Goal: Information Seeking & Learning: Learn about a topic

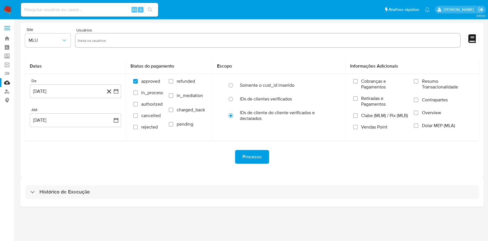
drag, startPoint x: 118, startPoint y: 171, endPoint x: 61, endPoint y: 6, distance: 174.6
click at [118, 171] on div "Processo" at bounding box center [252, 157] width 454 height 32
click at [7, 8] on img at bounding box center [8, 10] width 10 height 10
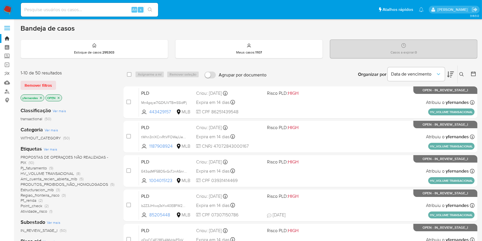
click at [49, 146] on span "Ver mais" at bounding box center [50, 148] width 13 height 5
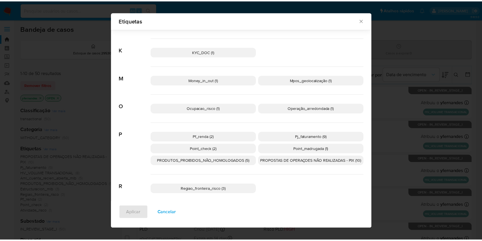
scroll to position [188, 0]
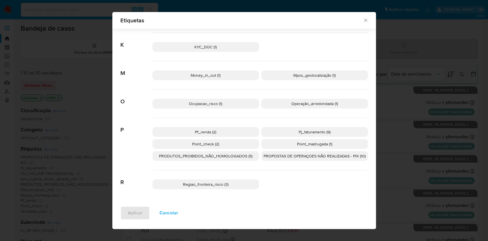
click at [278, 157] on span "PROPOSTAS DE OPERAÇOES NÃO REALIZADAS - PIX (10)" at bounding box center [315, 156] width 102 height 6
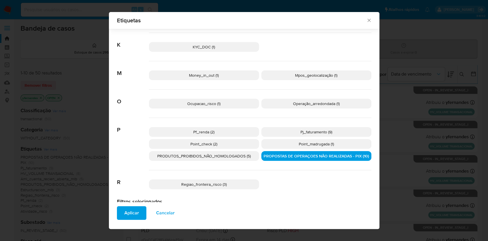
click at [129, 216] on span "Aplicar" at bounding box center [131, 212] width 15 height 13
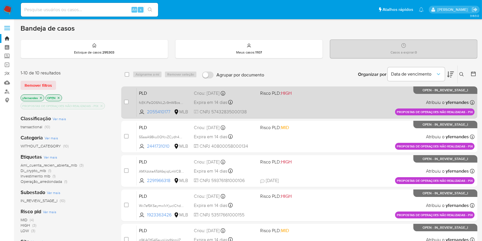
click at [303, 94] on span "Risco PLD: HIGH" at bounding box center [291, 92] width 62 height 7
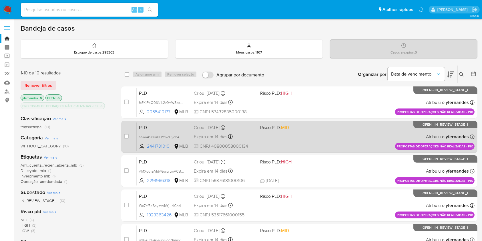
click at [273, 138] on div "PLD 55aaA98ku0QYcvZCydh4mJ17 2441731010 MLB Risco PLD: MID Criou: 12/09/2025 Cr…" at bounding box center [306, 136] width 338 height 29
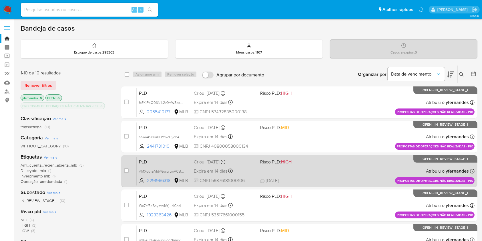
click at [273, 175] on div "PLD AMXdoteATdA6sjiqILmVCB5G 2291966318 MLB Risco PLD: HIGH Criou: 12/09/2025 C…" at bounding box center [306, 170] width 338 height 29
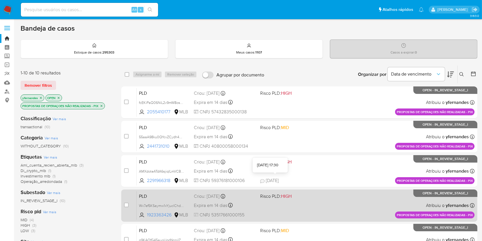
click at [266, 209] on div "PLD Wx7ef5KSaymw1xYjuclChd3V 1923363426 MLB Risco PLD: HIGH Criou: 12/09/2025 C…" at bounding box center [306, 205] width 338 height 29
click at [129, 202] on div "case-item-checkbox Incapaz de atribuir o caso" at bounding box center [130, 205] width 13 height 29
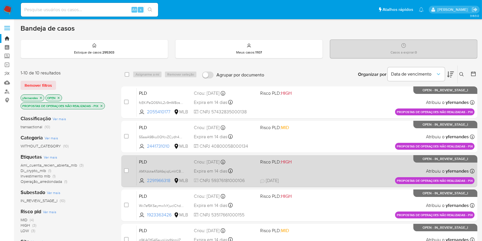
click at [125, 204] on input "checkbox" at bounding box center [126, 204] width 5 height 5
checkbox input "true"
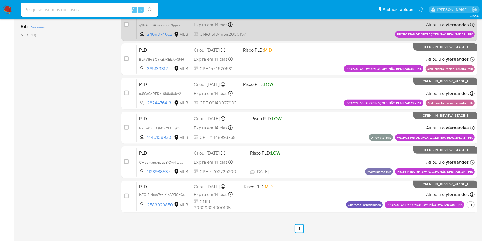
scroll to position [155, 0]
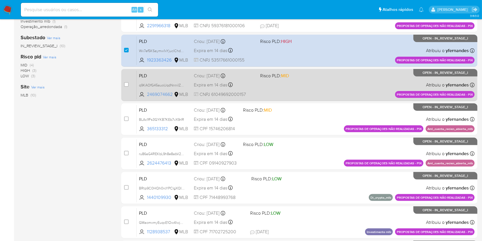
click at [257, 81] on div "PLD q9KAOfG45auoUqdNnniIZ1Bb 2469074662 MLB Risco PLD: MID Criou: 12/09/2025 Cr…" at bounding box center [306, 84] width 338 height 29
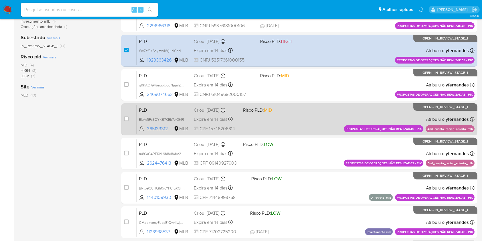
click at [245, 118] on span at bounding box center [265, 118] width 45 height 1
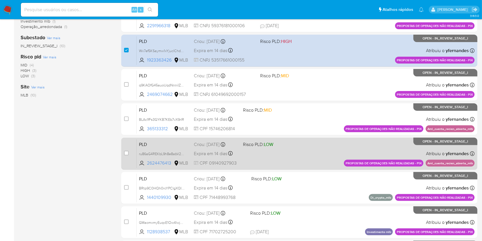
click at [247, 156] on div "PLD ru86aG4REKbL9h8e8abV2vMp 2624476413 MLB Risco PLD: LOW Criou: 12/09/2025 Cr…" at bounding box center [306, 153] width 338 height 29
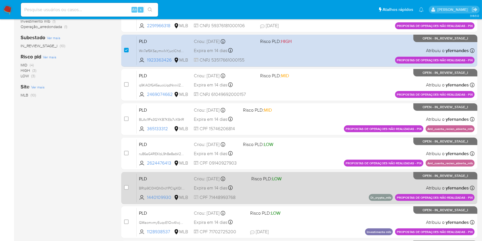
click at [245, 188] on div "Expira em 14 dias Expira em 27/10/2025 00:21:59" at bounding box center [220, 188] width 53 height 8
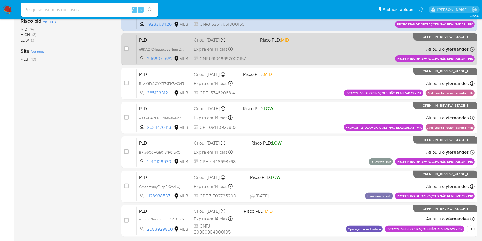
scroll to position [231, 0]
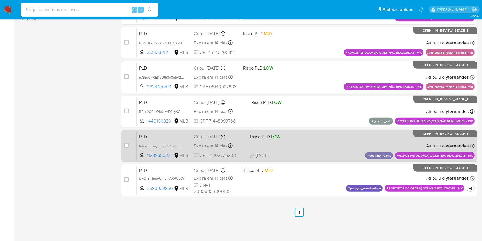
click at [305, 144] on div "PLD GMaomxmyEuqcE1Ow4lwjmfMI 1128938537 MLB Risco PLD: LOW Criou: 12/09/2025 Cr…" at bounding box center [306, 145] width 338 height 29
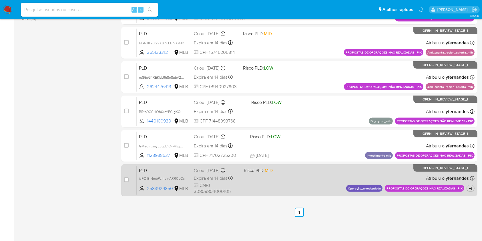
click at [302, 186] on div "PLD isFQlBiNmbPzhIpinARR0pCs 2583929850 MLB Risco PLD: MID Criou: 12/09/2025 Cr…" at bounding box center [306, 180] width 338 height 29
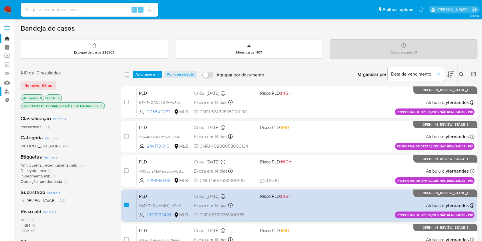
scroll to position [0, 0]
click at [7, 84] on link "Mulan" at bounding box center [34, 82] width 68 height 9
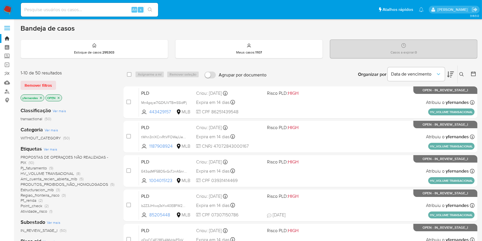
click at [53, 146] on span "Ver mais" at bounding box center [50, 148] width 13 height 5
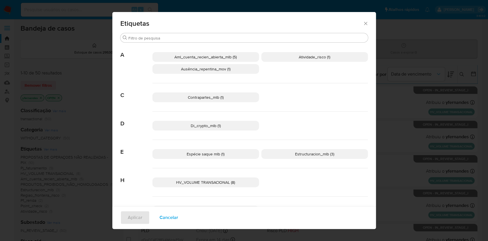
click at [210, 181] on span "HV_VOLUME TRANSACIONAL (8)" at bounding box center [205, 182] width 59 height 6
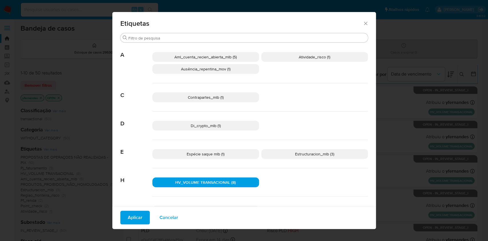
click at [128, 226] on div "Aplicar Cancelar" at bounding box center [244, 217] width 264 height 23
click at [128, 223] on span "Aplicar" at bounding box center [135, 217] width 15 height 13
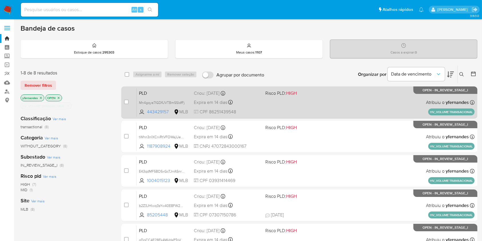
click at [309, 105] on div "PLD Mn4gqye7IGDfUVTBmSSIdfFj 443429157 MLB Risco PLD: HIGH Criou: 12/09/2025 Cr…" at bounding box center [306, 102] width 338 height 29
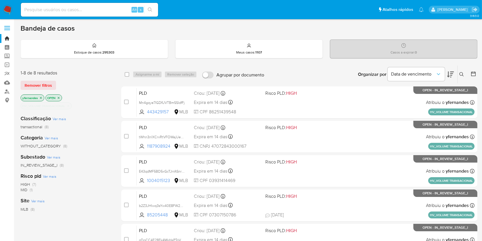
click at [263, 172] on div "PLD E43qdMF5BD5xGcTJrrASnrwW 1004015123 MLB Risco PLD: HIGH Criou: 12/09/2025 C…" at bounding box center [306, 170] width 338 height 29
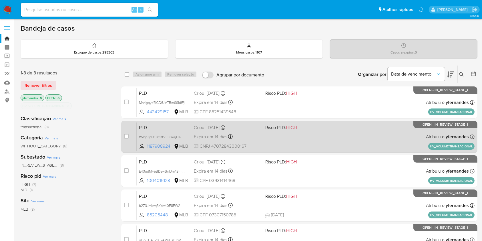
click at [245, 134] on div "Expira em 14 dias Expira em 27/10/2025 17:22:06" at bounding box center [227, 137] width 67 height 8
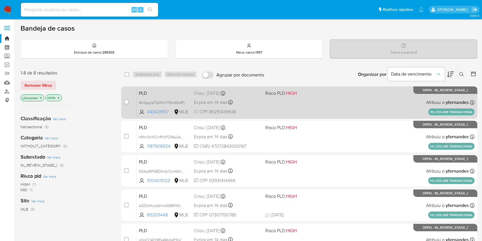
click at [267, 107] on div "PLD Mn4gqye7IGDfUVTBmSSIdfFj 443429157 MLB Risco PLD: HIGH Criou: 12/09/2025 Cr…" at bounding box center [306, 102] width 338 height 29
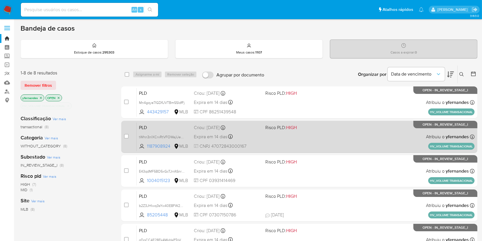
click at [258, 138] on div "Expira em 14 dias Expira em 27/10/2025 17:22:06" at bounding box center [227, 137] width 67 height 8
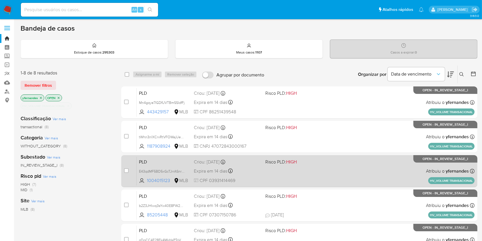
click at [253, 171] on div "Expira em 14 dias Expira em 27/10/2025 17:22:03" at bounding box center [227, 171] width 67 height 8
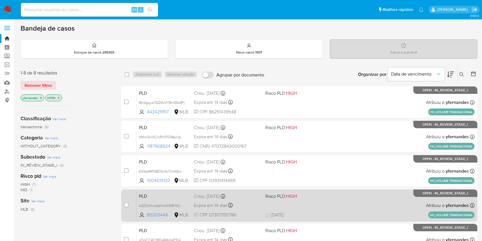
click at [253, 198] on div "Criou: 12/09/2025 Criou: 12/09/2025 17:21:44" at bounding box center [227, 196] width 67 height 6
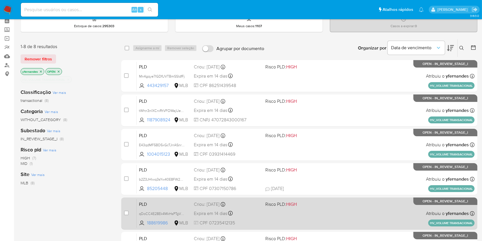
click at [263, 201] on div "PLD qDoCC4E28Ek4MkHsPTgVMJPL 188619986 MLB Risco PLD: HIGH Criou: 12/09/2025 Cr…" at bounding box center [306, 213] width 338 height 29
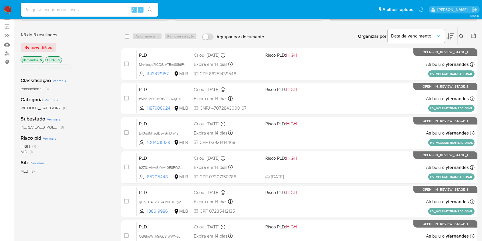
click at [92, 184] on div "Classificação Ver mais transactional (8) Categoria Ver mais WITHOUT_CATEGORY (8…" at bounding box center [67, 169] width 92 height 194
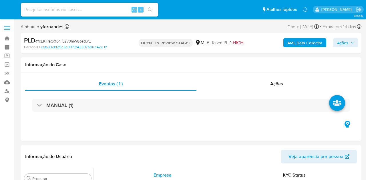
select select "10"
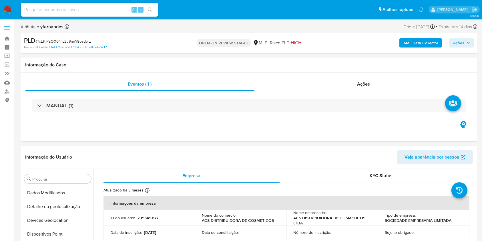
scroll to position [298, 0]
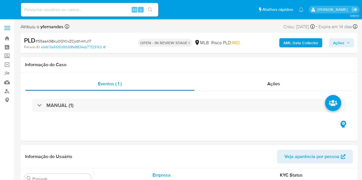
select select "10"
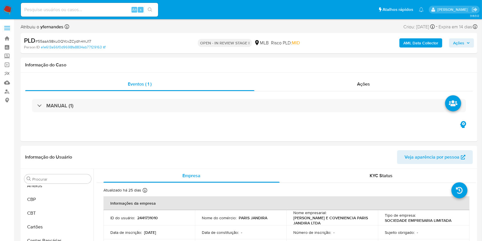
scroll to position [310, 0]
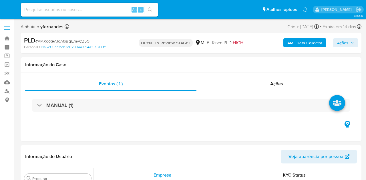
select select "10"
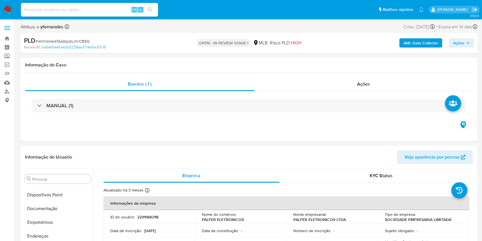
scroll to position [298, 0]
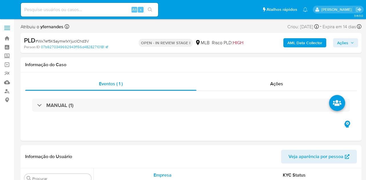
select select "10"
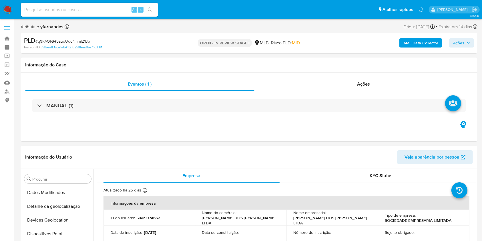
scroll to position [310, 0]
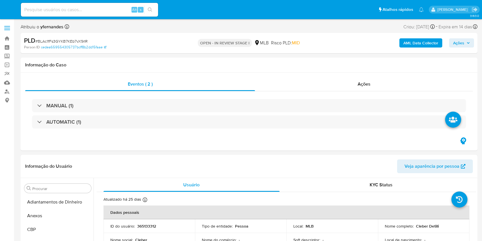
select select "10"
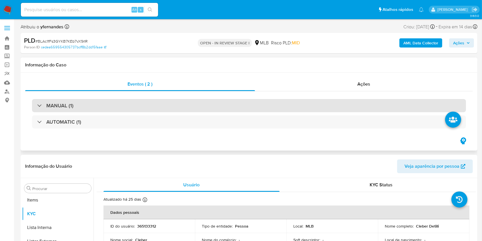
scroll to position [310, 0]
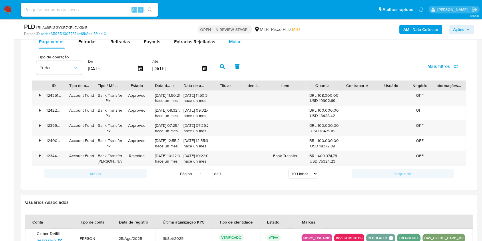
click at [235, 45] on div "Mulan" at bounding box center [235, 42] width 13 height 14
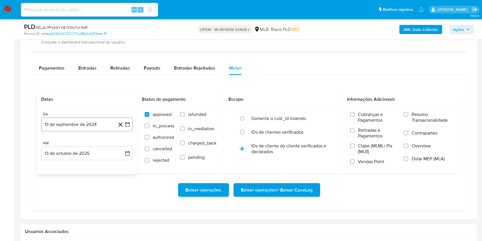
scroll to position [458, 0]
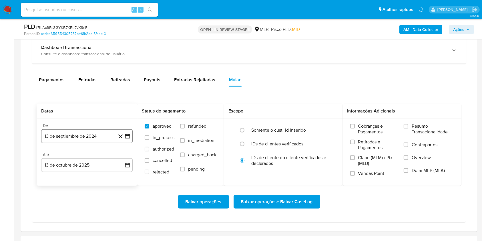
click at [76, 136] on button "13 de septiembre de 2024" at bounding box center [87, 136] width 92 height 14
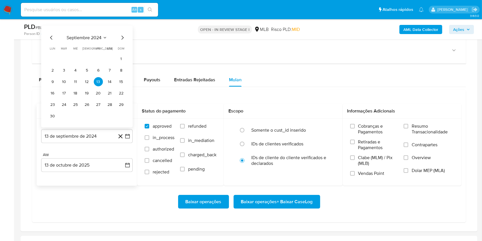
drag, startPoint x: 86, startPoint y: 31, endPoint x: 86, endPoint y: 37, distance: 5.7
click at [86, 31] on div "septiembre 2024 septiembre 2024 lun lunes mar martes mié miércoles jue jueves v…" at bounding box center [87, 76] width 92 height 102
click at [86, 38] on span "septiembre 2024" at bounding box center [84, 38] width 35 height 6
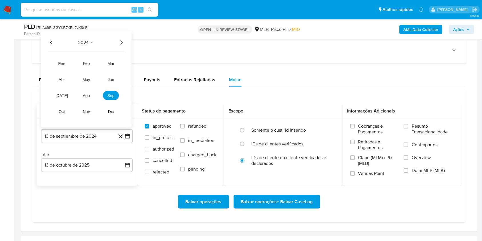
click at [124, 43] on icon "Año siguiente" at bounding box center [121, 42] width 7 height 7
click at [92, 94] on button "ago" at bounding box center [86, 95] width 16 height 9
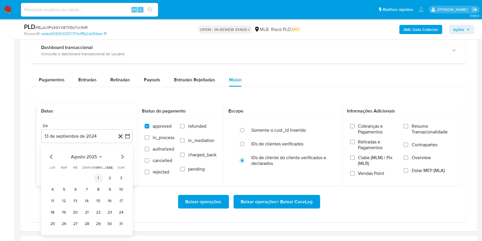
click at [95, 176] on button "1" at bounding box center [98, 177] width 9 height 9
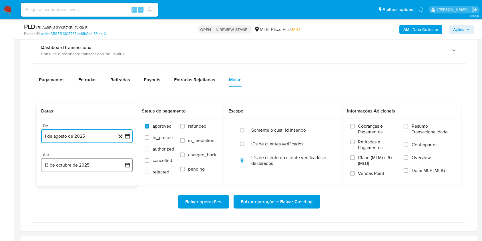
click at [88, 166] on button "13 de octubre de 2025" at bounding box center [87, 165] width 92 height 14
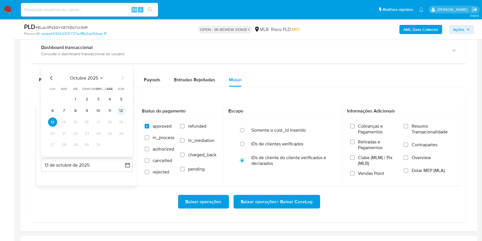
click at [121, 110] on button "12" at bounding box center [121, 110] width 9 height 9
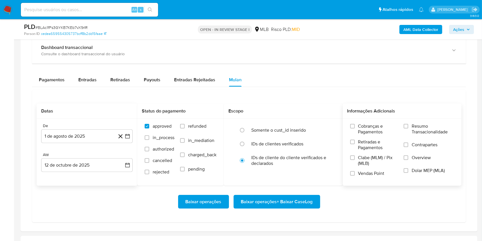
click at [422, 124] on span "Resumo Transacionalidade" at bounding box center [433, 128] width 42 height 11
click at [408, 124] on input "Resumo Transacionalidade" at bounding box center [406, 126] width 5 height 5
click at [277, 200] on span "Baixar operações + Baixar CaseLog" at bounding box center [277, 201] width 72 height 13
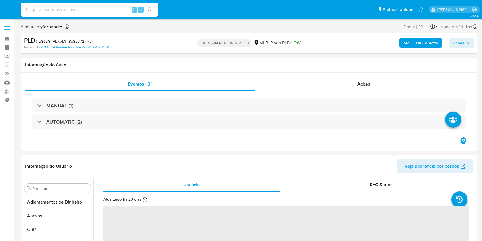
select select "10"
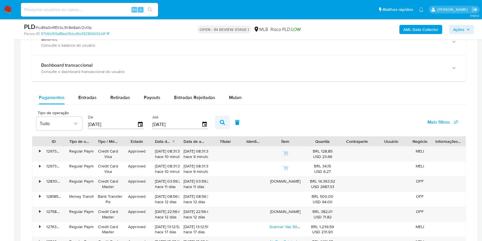
scroll to position [458, 0]
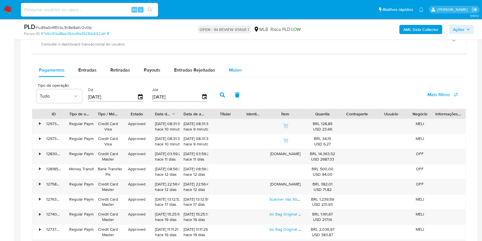
click at [235, 63] on div "Mulan" at bounding box center [235, 70] width 13 height 14
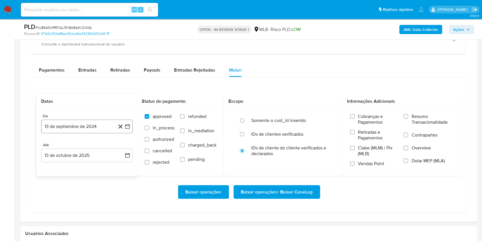
click at [90, 120] on button "13 de septiembre de 2024" at bounding box center [87, 127] width 92 height 14
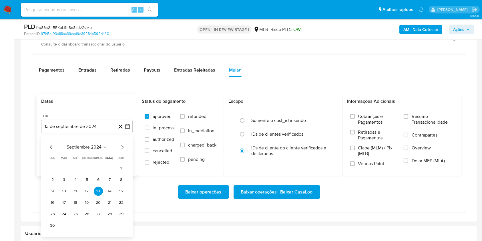
click at [82, 146] on span "septiembre 2024" at bounding box center [84, 147] width 35 height 6
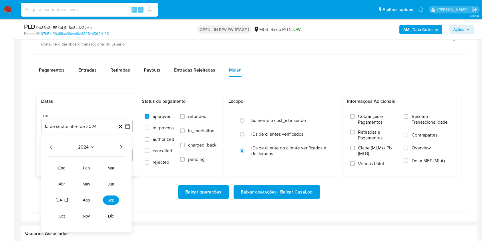
click at [121, 148] on icon "Año siguiente" at bounding box center [121, 147] width 2 height 4
click at [85, 188] on tr "ene feb mar abr may jun jul ago sep oct nov dic" at bounding box center [86, 191] width 65 height 57
click at [87, 198] on span "ago" at bounding box center [86, 200] width 7 height 5
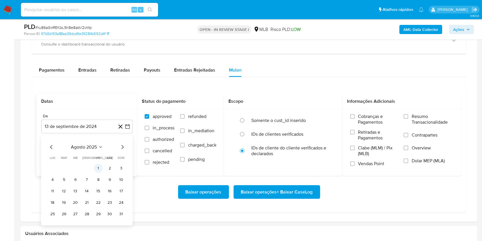
click at [101, 169] on button "1" at bounding box center [98, 168] width 9 height 9
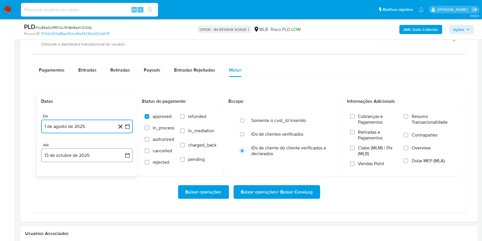
click at [90, 157] on button "13 de octubre de 2025" at bounding box center [87, 155] width 92 height 14
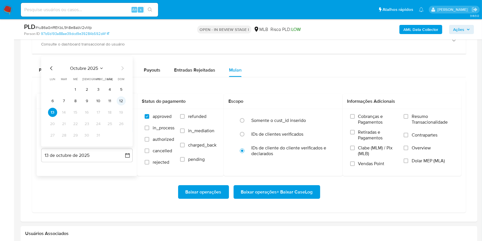
click at [124, 102] on button "12" at bounding box center [121, 100] width 9 height 9
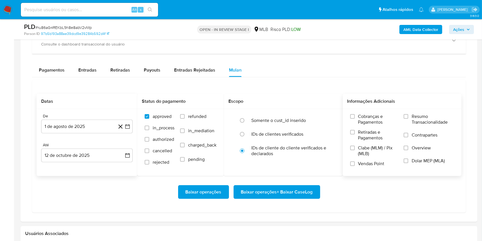
click at [430, 118] on span "Resumo Transacionalidade" at bounding box center [433, 119] width 42 height 11
click at [408, 118] on input "Resumo Transacionalidade" at bounding box center [406, 116] width 5 height 5
click at [287, 191] on span "Baixar operações + Baixar CaseLog" at bounding box center [277, 192] width 72 height 13
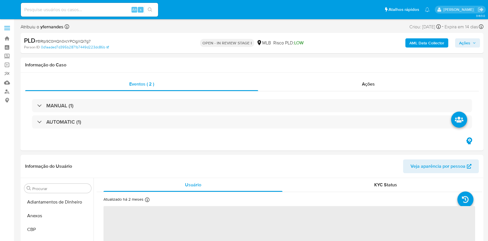
select select "10"
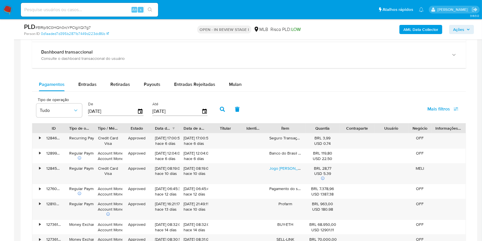
scroll to position [419, 0]
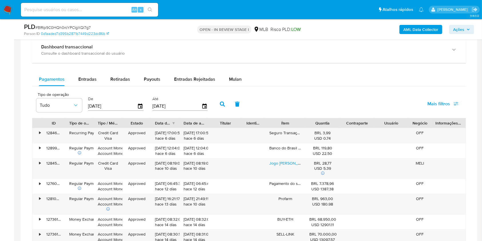
click at [251, 78] on div "Pagamentos Entradas Retiradas Payouts Entradas Rejeitadas Mulan" at bounding box center [249, 79] width 434 height 14
click at [239, 77] on span "Mulan" at bounding box center [235, 79] width 13 height 7
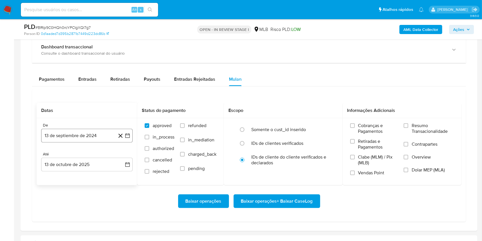
click at [82, 136] on button "13 de septiembre de 2024" at bounding box center [87, 136] width 92 height 14
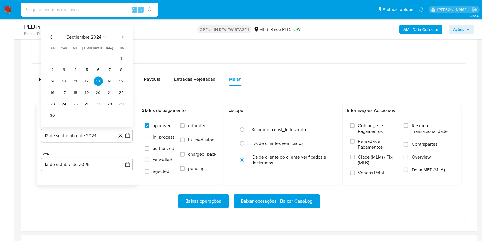
click at [80, 39] on span "septiembre 2024" at bounding box center [84, 37] width 35 height 6
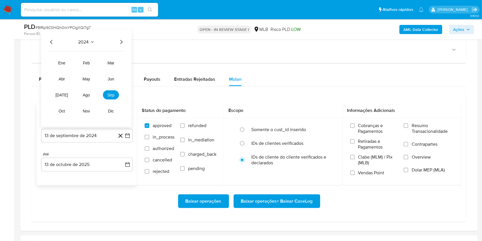
click at [119, 39] on icon "Año siguiente" at bounding box center [121, 42] width 7 height 7
click at [87, 93] on span "ago" at bounding box center [86, 95] width 7 height 5
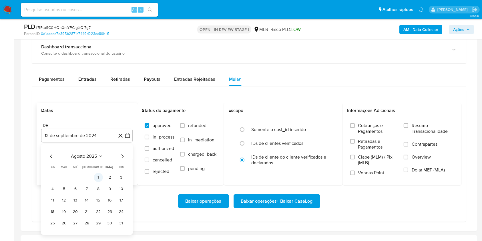
click at [96, 173] on button "1" at bounding box center [98, 177] width 9 height 9
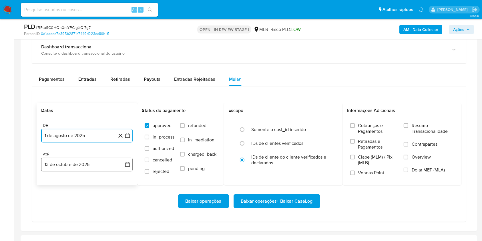
click at [90, 165] on button "13 de octubre de 2025" at bounding box center [87, 165] width 92 height 14
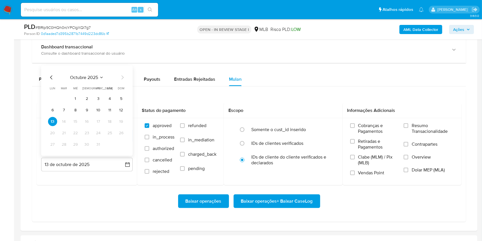
drag, startPoint x: 122, startPoint y: 107, endPoint x: 268, endPoint y: 101, distance: 146.0
click at [122, 107] on button "12" at bounding box center [121, 110] width 9 height 9
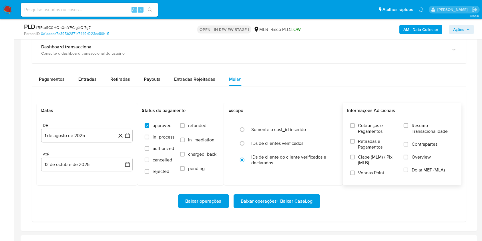
click at [420, 126] on span "Resumo Transacionalidade" at bounding box center [433, 128] width 42 height 11
click at [408, 126] on input "Resumo Transacionalidade" at bounding box center [406, 125] width 5 height 5
click at [294, 201] on span "Baixar operações + Baixar CaseLog" at bounding box center [277, 201] width 72 height 13
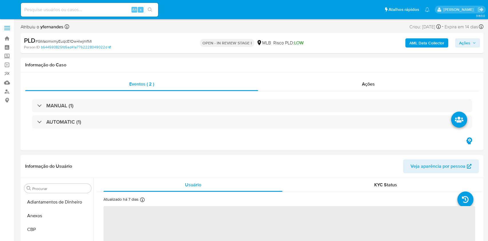
select select "10"
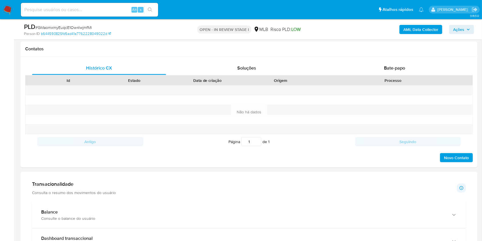
scroll to position [496, 0]
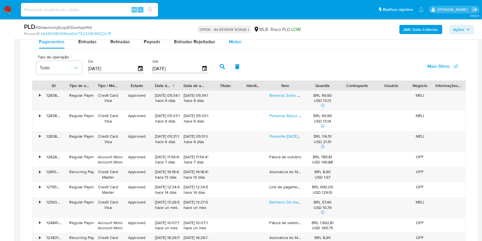
click at [237, 44] on span "Mulan" at bounding box center [235, 41] width 13 height 7
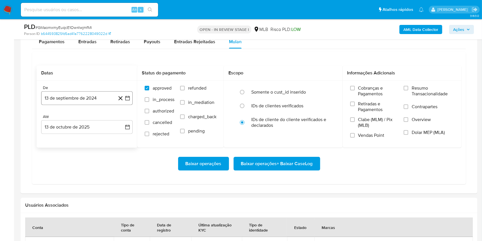
drag, startPoint x: 80, startPoint y: 91, endPoint x: 82, endPoint y: 99, distance: 8.1
click at [80, 91] on button "13 de septiembre de 2024" at bounding box center [87, 98] width 92 height 14
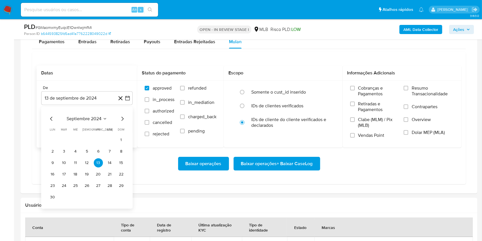
click at [80, 113] on div "septiembre 2024 septiembre 2024 lun lunes mar martes mié miércoles jue jueves v…" at bounding box center [87, 158] width 92 height 102
click at [82, 120] on span "septiembre 2024" at bounding box center [84, 119] width 35 height 6
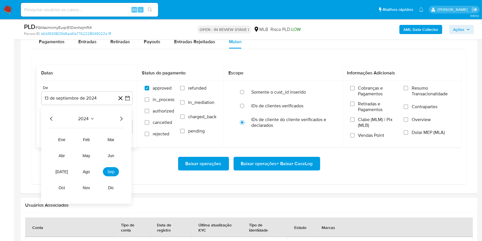
click at [119, 119] on icon "Año siguiente" at bounding box center [121, 118] width 7 height 7
click at [85, 169] on span "ago" at bounding box center [86, 171] width 7 height 5
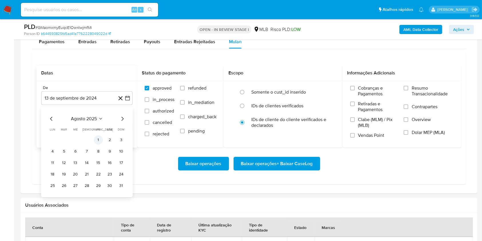
click at [102, 141] on button "1" at bounding box center [98, 139] width 9 height 9
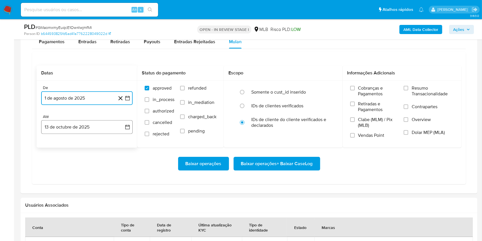
click at [92, 130] on button "13 de octubre de 2025" at bounding box center [87, 127] width 92 height 14
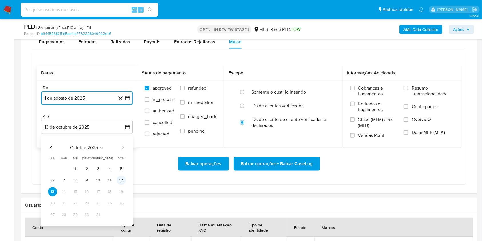
click at [121, 178] on button "12" at bounding box center [121, 180] width 9 height 9
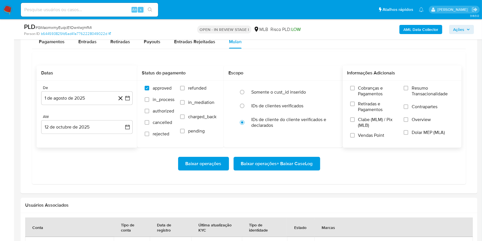
click at [423, 89] on span "Resumo Transacionalidade" at bounding box center [433, 90] width 42 height 11
click at [408, 89] on input "Resumo Transacionalidade" at bounding box center [406, 88] width 5 height 5
click at [281, 167] on span "Baixar operações + Baixar CaseLog" at bounding box center [277, 163] width 72 height 13
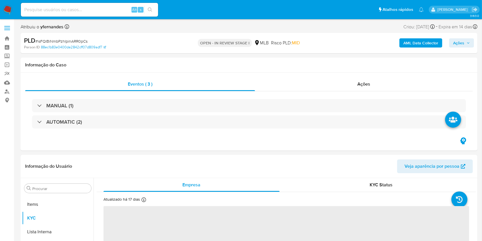
scroll to position [310, 0]
select select "10"
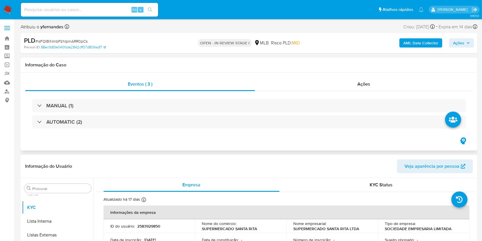
click at [29, 131] on div "MANUAL (1) AUTOMATIC (2)" at bounding box center [249, 113] width 448 height 45
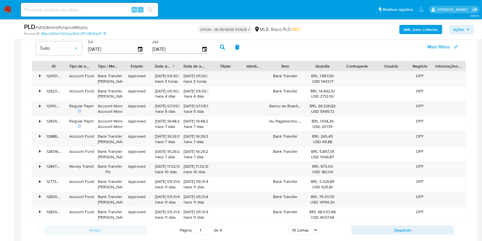
scroll to position [458, 0]
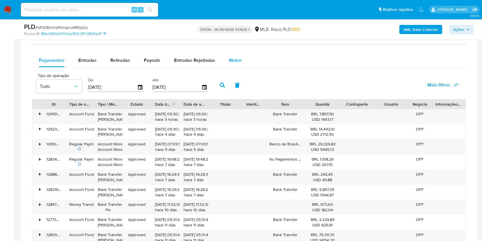
click at [243, 58] on button "Mulan" at bounding box center [235, 60] width 26 height 14
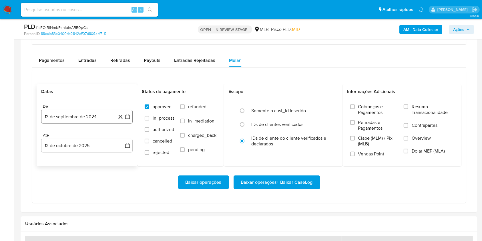
click at [92, 121] on button "13 de septiembre de 2024" at bounding box center [87, 117] width 92 height 14
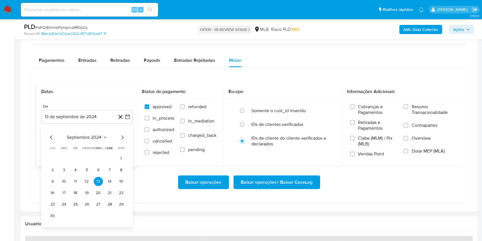
click at [88, 137] on span "septiembre 2024" at bounding box center [84, 137] width 35 height 6
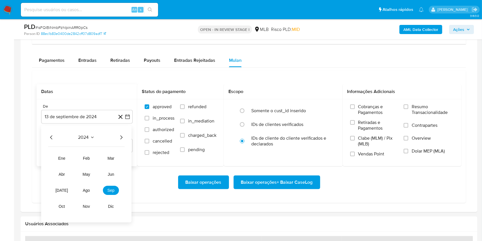
click at [121, 137] on icon "Año siguiente" at bounding box center [121, 137] width 7 height 7
click at [87, 189] on span "ago" at bounding box center [86, 190] width 7 height 5
click at [100, 159] on button "1" at bounding box center [98, 158] width 9 height 9
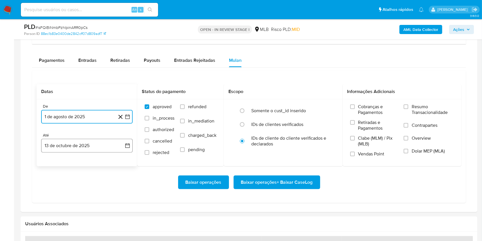
click at [89, 148] on button "13 de octubre de 2025" at bounding box center [87, 146] width 92 height 14
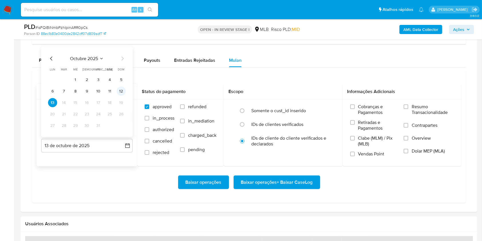
click at [119, 92] on button "12" at bounding box center [121, 91] width 9 height 9
click at [424, 106] on span "Resumo Transacionalidade" at bounding box center [433, 109] width 42 height 11
click at [408, 106] on input "Resumo Transacionalidade" at bounding box center [406, 106] width 5 height 5
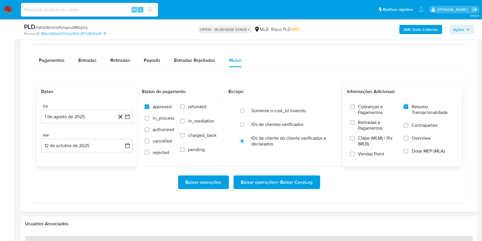
click at [297, 184] on span "Baixar operações + Baixar CaseLog" at bounding box center [277, 182] width 72 height 13
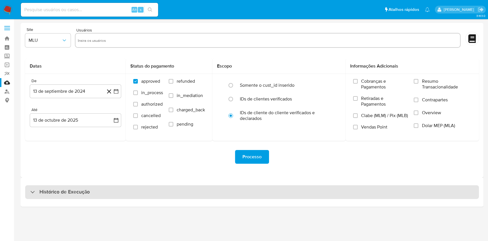
click at [257, 194] on div "Histórico de Execução" at bounding box center [252, 192] width 454 height 14
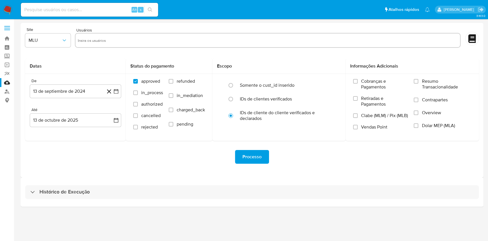
select select "10"
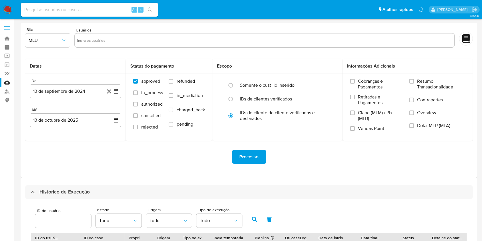
drag, startPoint x: 375, startPoint y: 29, endPoint x: 356, endPoint y: 0, distance: 34.0
click at [375, 29] on div "Usuários" at bounding box center [264, 37] width 381 height 21
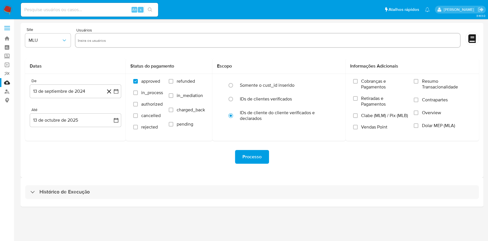
drag, startPoint x: 124, startPoint y: 188, endPoint x: 242, endPoint y: 172, distance: 119.2
click at [124, 188] on div "Histórico de Execução" at bounding box center [252, 192] width 454 height 14
select select "10"
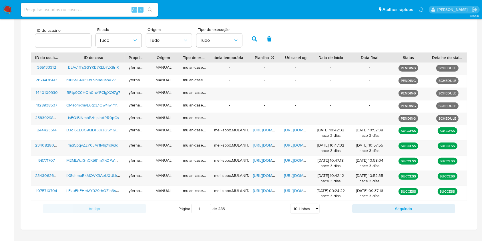
scroll to position [190, 0]
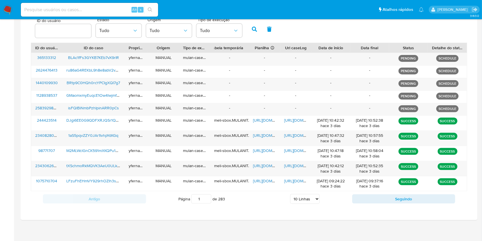
drag, startPoint x: 353, startPoint y: 26, endPoint x: 338, endPoint y: 1, distance: 29.3
click at [353, 26] on div "ID do usuário Estado Tudo Origem Tudo Tipo de execução Tudo" at bounding box center [249, 29] width 436 height 28
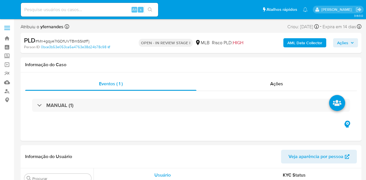
select select "10"
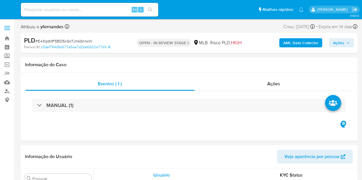
select select "10"
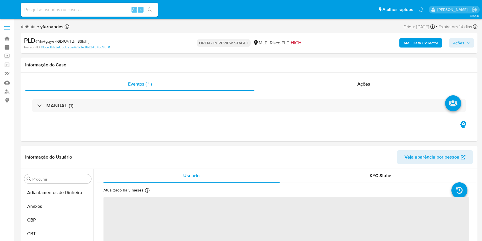
select select "10"
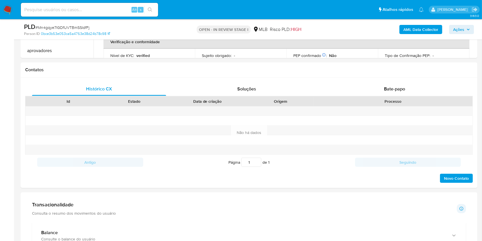
scroll to position [458, 0]
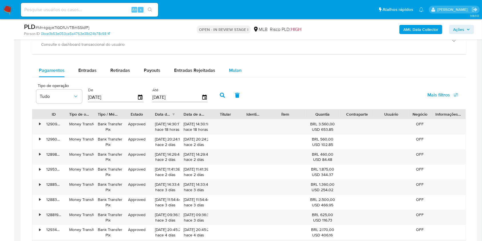
click at [235, 72] on span "Mulan" at bounding box center [235, 70] width 13 height 7
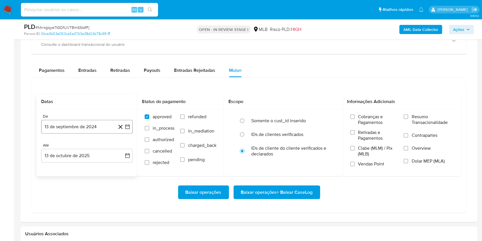
click at [96, 125] on button "13 de septiembre de 2024" at bounding box center [87, 127] width 92 height 14
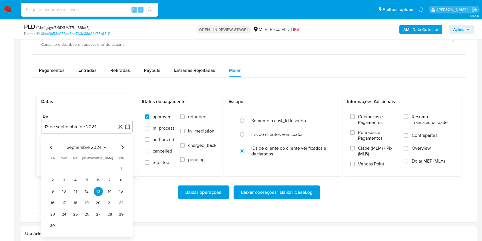
click at [85, 144] on span "septiembre 2024" at bounding box center [84, 147] width 35 height 6
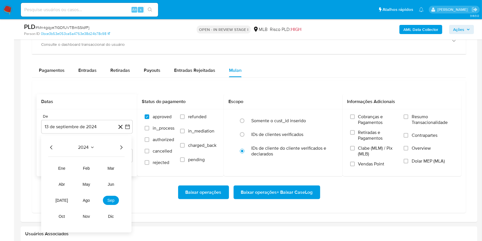
click at [120, 147] on icon "Año siguiente" at bounding box center [121, 147] width 7 height 7
click at [86, 200] on span "ago" at bounding box center [86, 200] width 7 height 5
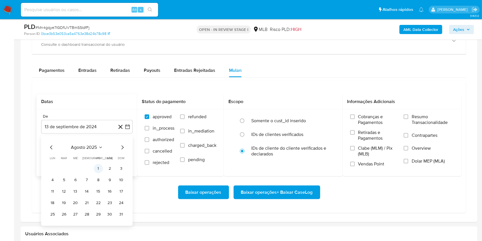
click at [99, 168] on button "1" at bounding box center [98, 168] width 9 height 9
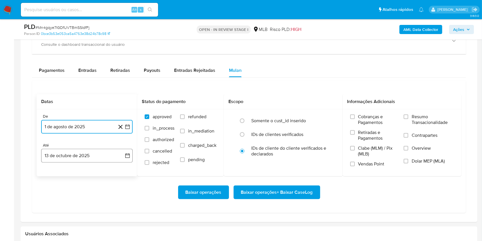
click at [89, 158] on button "13 de octubre de 2025" at bounding box center [87, 156] width 92 height 14
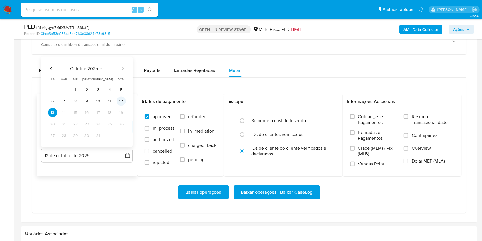
click at [119, 100] on button "12" at bounding box center [121, 101] width 9 height 9
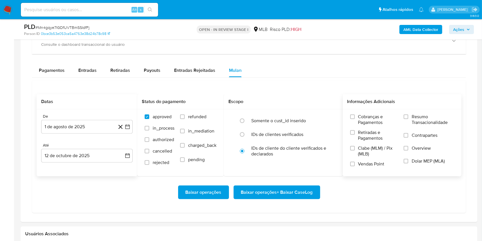
click at [420, 119] on span "Resumo Transacionalidade" at bounding box center [433, 119] width 42 height 11
click at [408, 119] on input "Resumo Transacionalidade" at bounding box center [406, 116] width 5 height 5
click at [280, 189] on span "Baixar operações + Baixar CaseLog" at bounding box center [277, 192] width 72 height 13
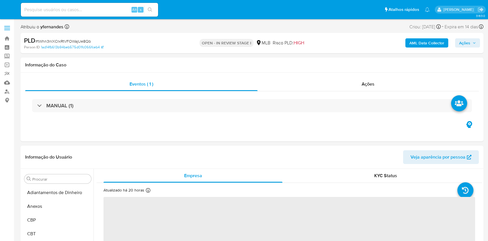
select select "10"
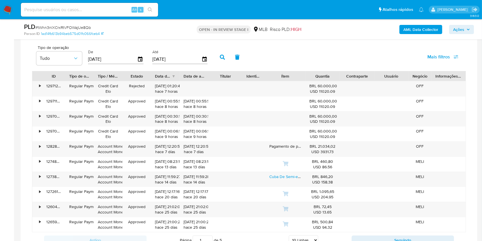
scroll to position [458, 0]
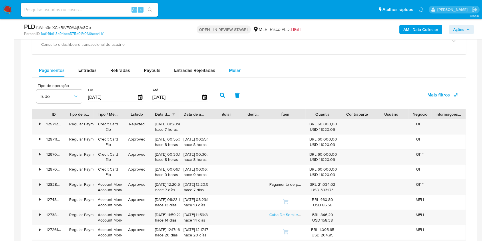
click at [234, 70] on span "Mulan" at bounding box center [235, 70] width 13 height 7
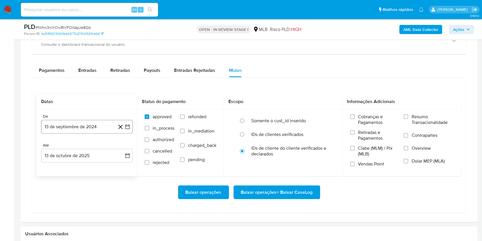
click at [81, 126] on button "13 de septiembre de 2024" at bounding box center [87, 127] width 92 height 14
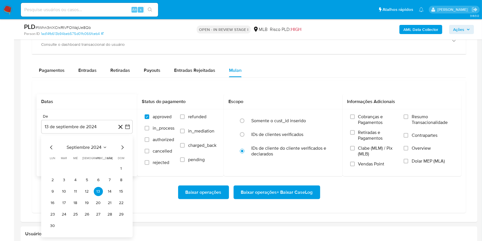
click at [82, 146] on span "septiembre 2024" at bounding box center [84, 147] width 35 height 6
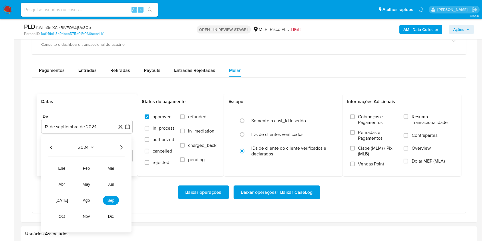
click at [122, 149] on icon "Año siguiente" at bounding box center [121, 147] width 7 height 7
click at [86, 204] on button "ago" at bounding box center [86, 200] width 16 height 9
click at [97, 168] on button "1" at bounding box center [98, 168] width 9 height 9
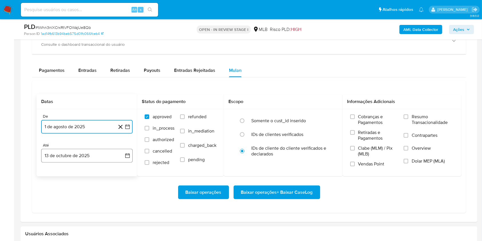
click at [91, 157] on button "13 de octubre de 2025" at bounding box center [87, 156] width 92 height 14
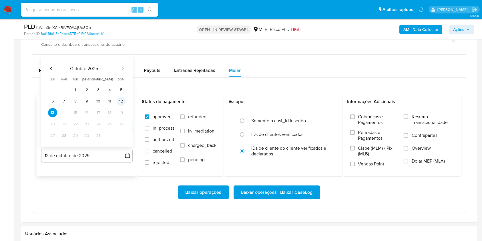
click at [125, 102] on button "12" at bounding box center [121, 101] width 9 height 9
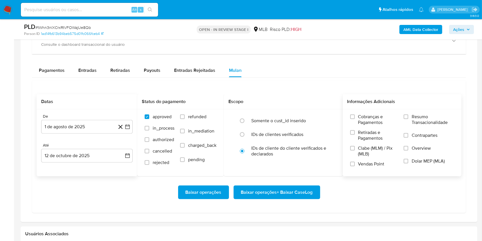
click at [429, 116] on span "Resumo Transacionalidade" at bounding box center [433, 119] width 42 height 11
click at [408, 116] on input "Resumo Transacionalidade" at bounding box center [406, 116] width 5 height 5
click at [264, 195] on span "Baixar operações + Baixar CaseLog" at bounding box center [277, 192] width 72 height 13
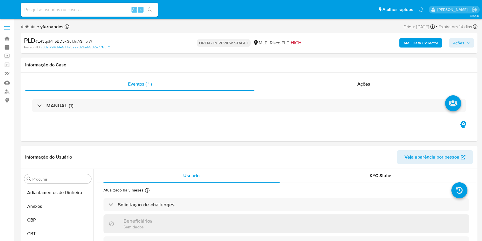
select select "10"
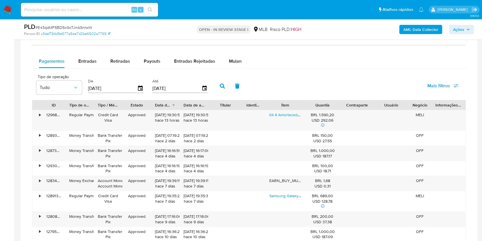
scroll to position [419, 0]
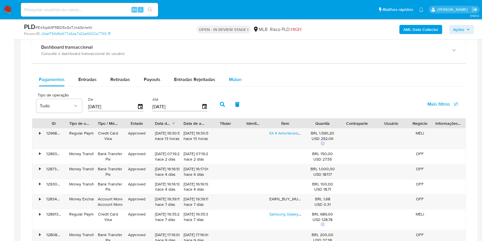
click at [235, 84] on div "Mulan" at bounding box center [235, 80] width 13 height 14
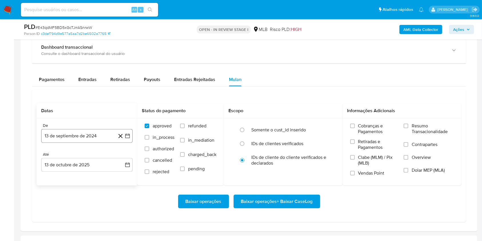
click at [78, 139] on button "13 de septiembre de 2024" at bounding box center [87, 136] width 92 height 14
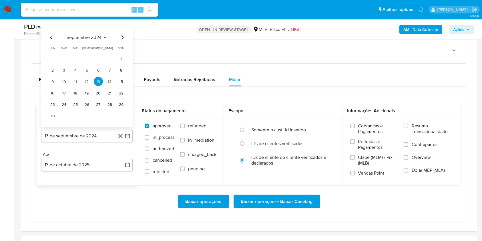
click at [87, 38] on span "septiembre 2024" at bounding box center [84, 38] width 35 height 6
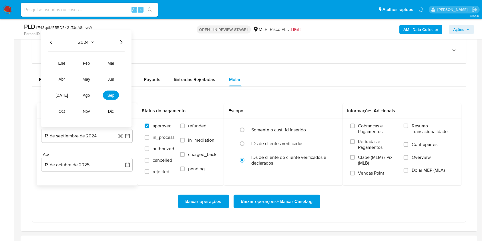
click at [119, 40] on icon "Año siguiente" at bounding box center [121, 42] width 7 height 7
click at [83, 93] on span "ago" at bounding box center [86, 95] width 7 height 5
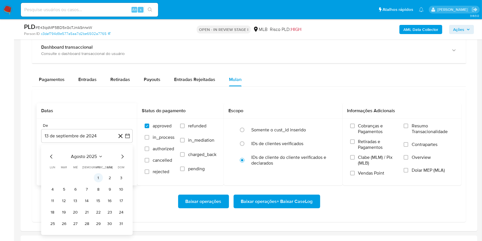
click at [94, 178] on button "1" at bounding box center [98, 177] width 9 height 9
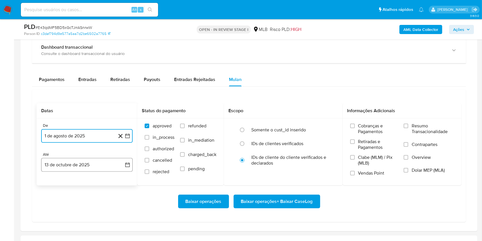
click at [87, 164] on button "13 de octubre de 2025" at bounding box center [87, 165] width 92 height 14
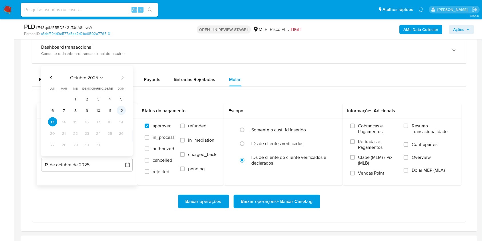
click at [122, 108] on button "12" at bounding box center [121, 110] width 9 height 9
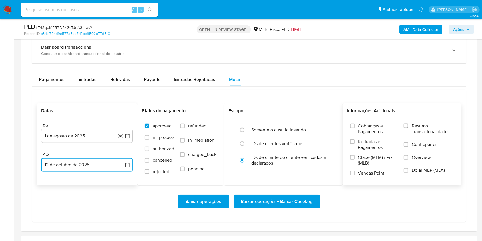
click at [407, 124] on input "Resumo Transacionalidade" at bounding box center [406, 126] width 5 height 5
click at [283, 200] on span "Baixar operações + Baixar CaseLog" at bounding box center [277, 201] width 72 height 13
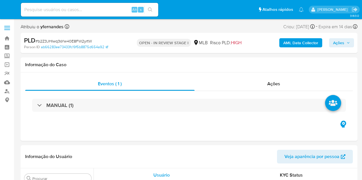
select select "10"
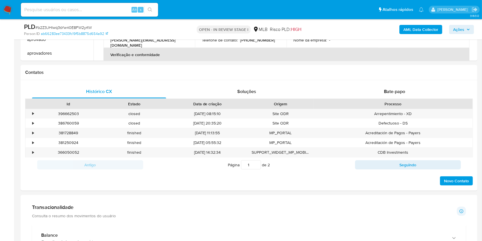
scroll to position [458, 0]
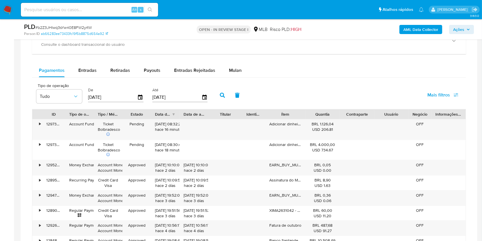
click at [247, 71] on div "Pagamentos Entradas Retiradas Payouts Entradas Rejeitadas Mulan" at bounding box center [249, 70] width 434 height 14
click at [248, 70] on div "Pagamentos Entradas Retiradas Payouts Entradas Rejeitadas Mulan" at bounding box center [249, 70] width 434 height 14
click at [233, 70] on span "Mulan" at bounding box center [235, 70] width 13 height 7
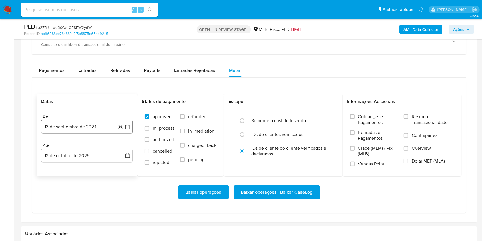
click at [88, 125] on button "13 de septiembre de 2024" at bounding box center [87, 127] width 92 height 14
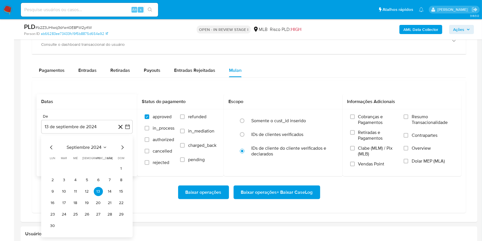
click at [82, 148] on span "septiembre 2024" at bounding box center [84, 147] width 35 height 6
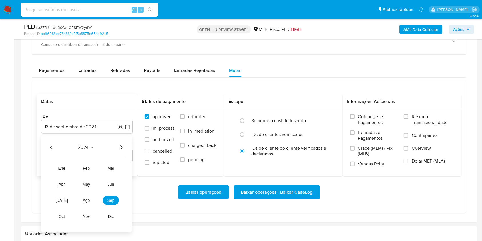
click at [119, 149] on icon "Año siguiente" at bounding box center [121, 147] width 7 height 7
click at [89, 180] on span "ago" at bounding box center [86, 200] width 7 height 5
drag, startPoint x: 100, startPoint y: 168, endPoint x: 96, endPoint y: 162, distance: 7.3
click at [100, 168] on button "1" at bounding box center [98, 168] width 9 height 9
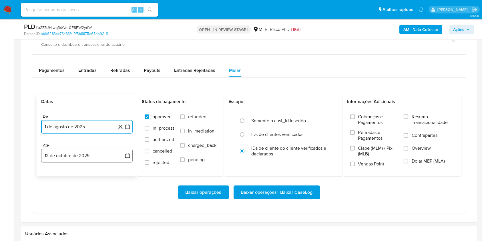
click at [91, 157] on button "13 de octubre de 2025" at bounding box center [87, 156] width 92 height 14
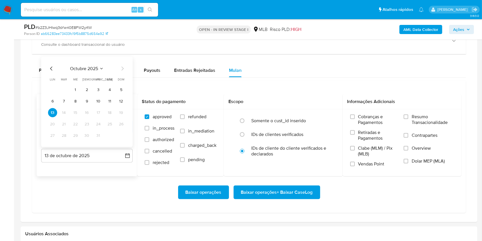
click at [126, 102] on button "12" at bounding box center [121, 101] width 9 height 9
click at [361, 110] on div "Cobranças e Pagamentos Retiradas e Pagamentos Clabe (MLM) / Pix (MLB) Vendas Po…" at bounding box center [402, 142] width 119 height 66
click at [361, 112] on div "Cobranças e Pagamentos Retiradas e Pagamentos Clabe (MLM) / Pix (MLB) Vendas Po…" at bounding box center [402, 142] width 119 height 66
click at [361, 123] on span "Resumo Transacionalidade" at bounding box center [433, 119] width 42 height 11
click at [361, 119] on input "Resumo Transacionalidade" at bounding box center [406, 116] width 5 height 5
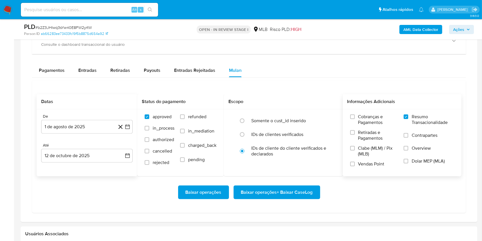
click at [252, 180] on span "Baixar operações + Baixar CaseLog" at bounding box center [277, 192] width 72 height 13
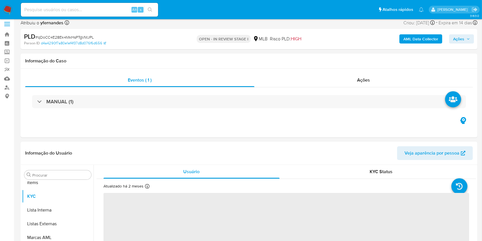
scroll to position [310, 0]
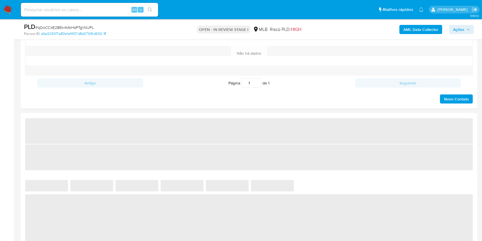
select select "10"
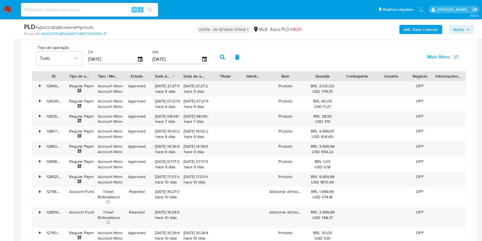
scroll to position [458, 0]
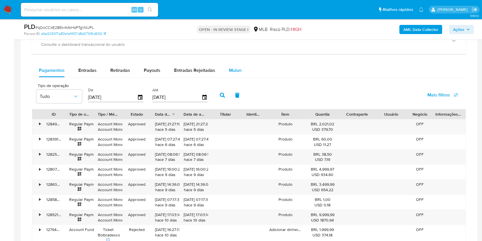
click at [229, 72] on span "Mulan" at bounding box center [235, 70] width 13 height 7
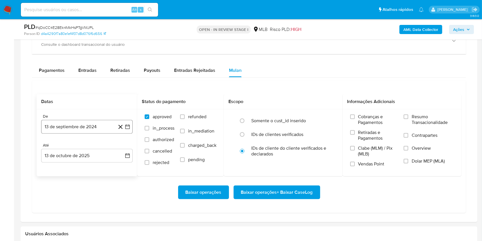
click at [71, 125] on button "13 de septiembre de 2024" at bounding box center [87, 127] width 92 height 14
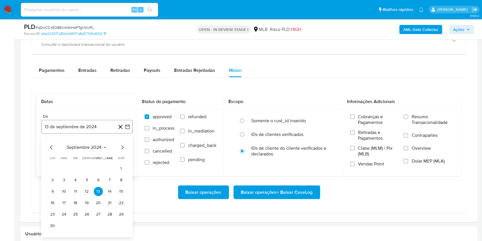
click at [79, 148] on span "septiembre 2024" at bounding box center [84, 147] width 35 height 6
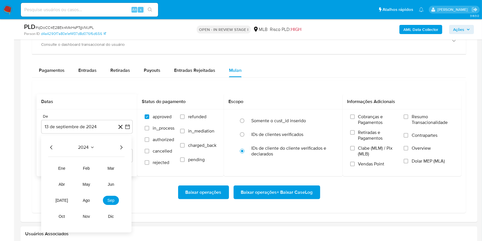
click at [121, 144] on icon "Año siguiente" at bounding box center [121, 147] width 7 height 7
click at [88, 195] on tr "ene feb mar abr may jun jul ago sep oct nov dic" at bounding box center [86, 192] width 65 height 57
click at [82, 200] on button "ago" at bounding box center [86, 200] width 16 height 9
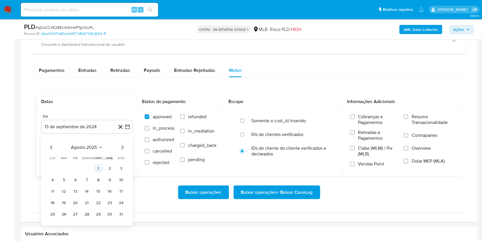
click at [99, 167] on button "1" at bounding box center [98, 168] width 9 height 9
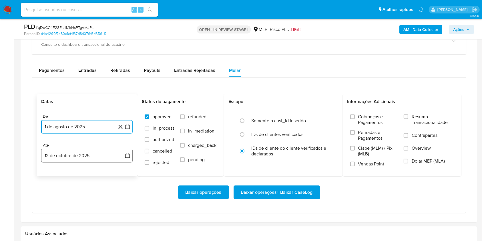
click at [90, 159] on button "13 de octubre de 2025" at bounding box center [87, 156] width 92 height 14
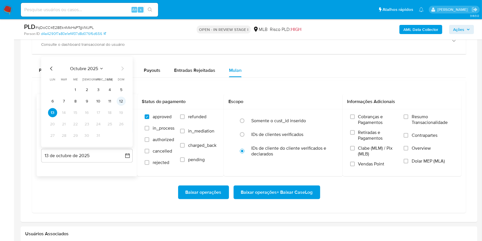
click at [124, 100] on button "12" at bounding box center [121, 101] width 9 height 9
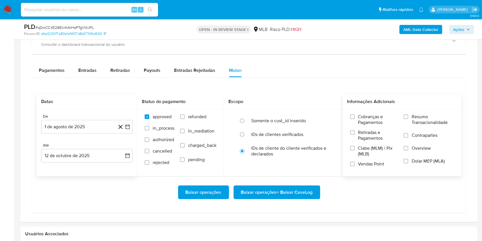
click at [436, 121] on span "Resumo Transacionalidade" at bounding box center [433, 119] width 42 height 11
click at [408, 119] on input "Resumo Transacionalidade" at bounding box center [406, 116] width 5 height 5
click at [269, 191] on span "Baixar operações + Baixar CaseLog" at bounding box center [277, 192] width 72 height 13
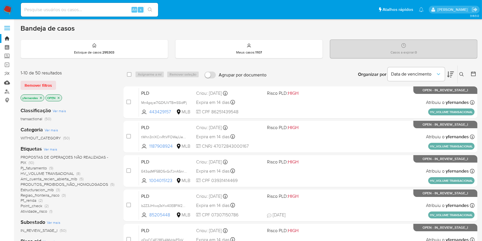
click at [7, 81] on link "Mulan" at bounding box center [34, 82] width 68 height 9
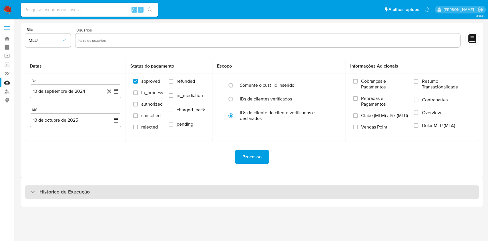
click at [82, 190] on h3 "Histórico de Execução" at bounding box center [64, 191] width 50 height 7
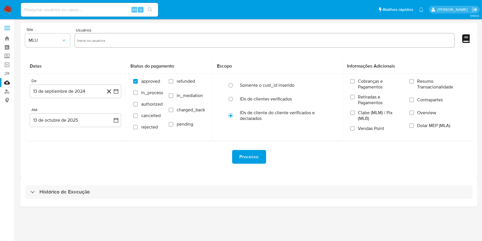
select select "10"
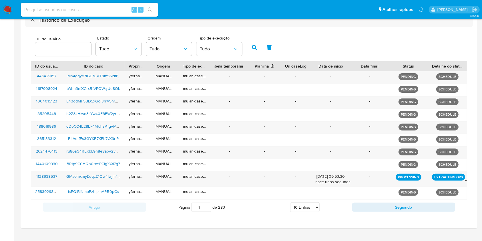
scroll to position [182, 0]
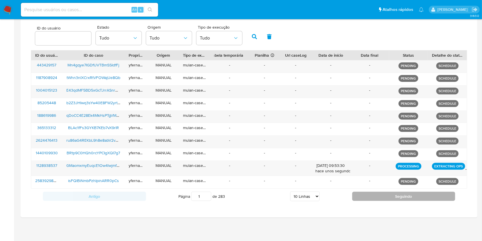
click at [378, 196] on button "Seguindo" at bounding box center [403, 196] width 103 height 9
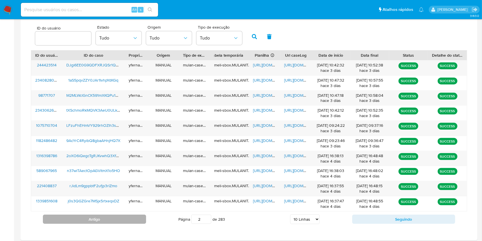
click at [103, 217] on button "Antigo" at bounding box center [94, 218] width 103 height 9
type input "1"
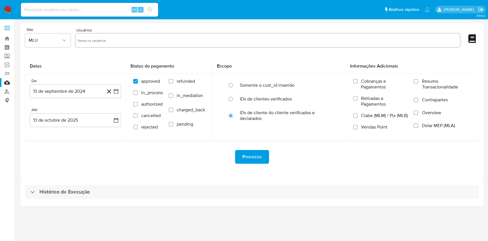
click at [261, 202] on div "Histórico de Execução" at bounding box center [252, 191] width 463 height 29
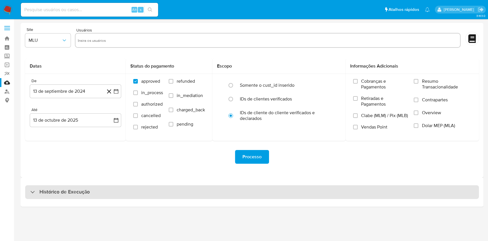
click at [263, 195] on div "Histórico de Execução" at bounding box center [252, 192] width 454 height 14
select select "10"
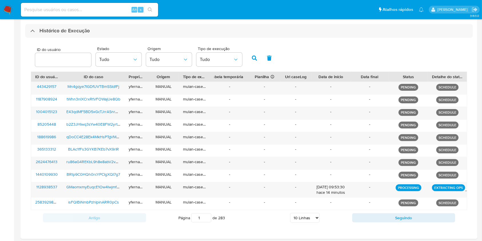
scroll to position [182, 0]
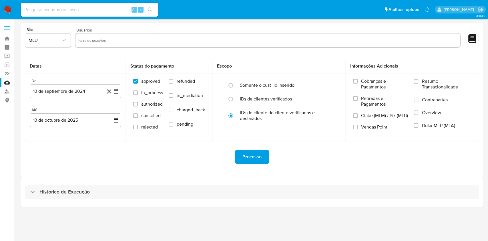
click at [256, 184] on div "Histórico de Execução" at bounding box center [252, 191] width 463 height 29
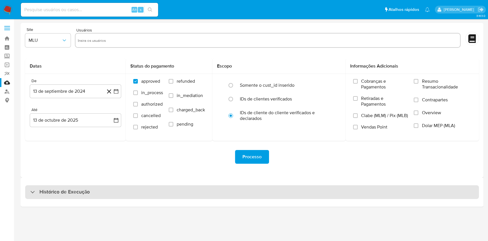
click at [258, 188] on div "Histórico de Execução" at bounding box center [252, 192] width 454 height 14
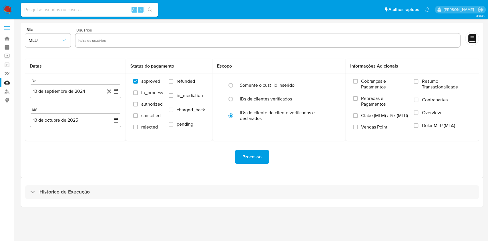
select select "10"
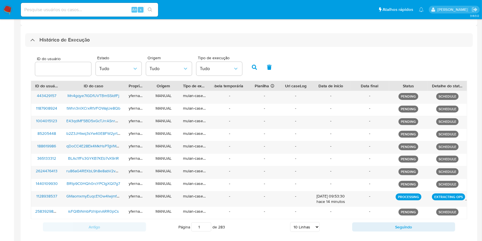
scroll to position [114, 0]
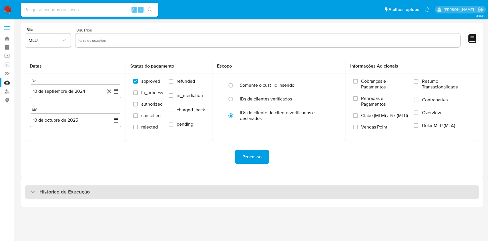
click at [113, 194] on div "Histórico de Execução" at bounding box center [252, 192] width 454 height 14
select select "10"
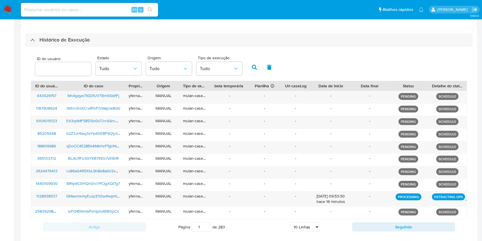
scroll to position [182, 0]
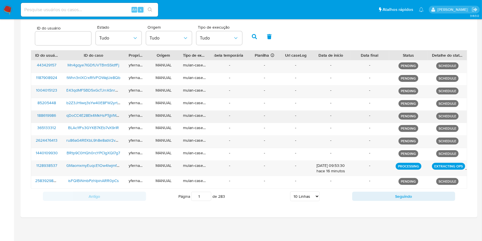
drag, startPoint x: 0, startPoint y: 130, endPoint x: 136, endPoint y: 120, distance: 136.8
click at [0, 130] on aside "Bandeja Painel Screening Pesquisa em Listas Watchlist Ferramentas Operações em …" at bounding box center [7, 30] width 14 height 424
drag, startPoint x: 0, startPoint y: 100, endPoint x: 76, endPoint y: 1, distance: 125.7
click at [0, 100] on aside "Bandeja Painel Screening Pesquisa em Listas Watchlist Ferramentas Operações em …" at bounding box center [7, 30] width 14 height 424
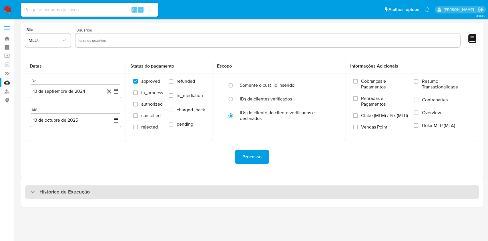
click at [247, 197] on div "Histórico de Execução" at bounding box center [252, 192] width 454 height 14
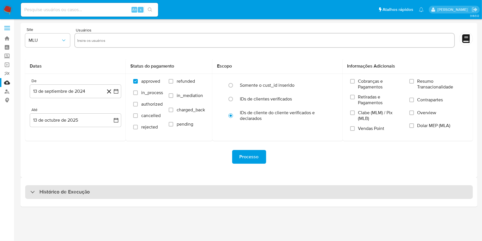
select select "10"
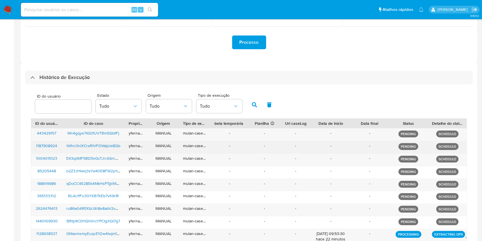
scroll to position [182, 0]
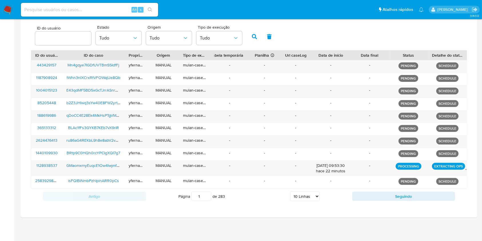
click at [388, 189] on div "Antigo Página 1 de 283 5 Linhas 10 Linhas 20 Linhas 25 Linhas 50 Linhas 100 Lin…" at bounding box center [249, 195] width 436 height 15
click at [393, 196] on button "Seguindo" at bounding box center [403, 196] width 103 height 9
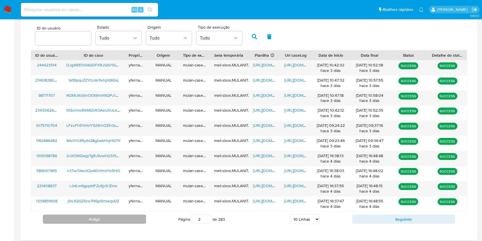
click at [108, 221] on button "Antigo" at bounding box center [94, 218] width 103 height 9
type input "1"
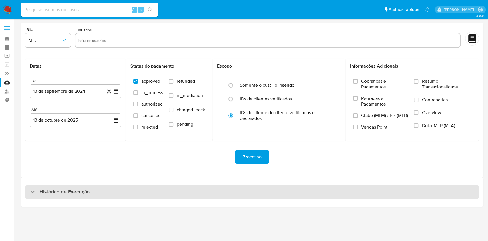
click at [253, 189] on div "Histórico de Execução" at bounding box center [252, 192] width 454 height 14
select select "10"
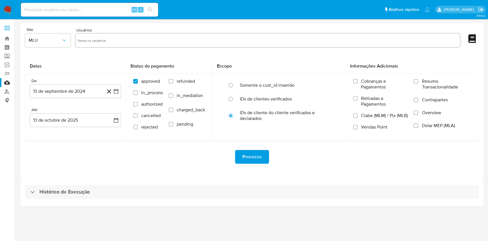
click at [334, 24] on div "Site MLU Usuários Datas De 13 de septiembre de 2024 [DATE] [GEOGRAPHIC_DATA] 13…" at bounding box center [252, 100] width 463 height 154
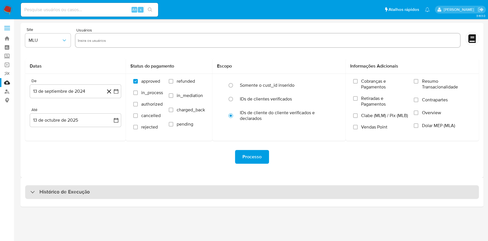
click at [247, 196] on div "Histórico de Execução" at bounding box center [252, 192] width 454 height 14
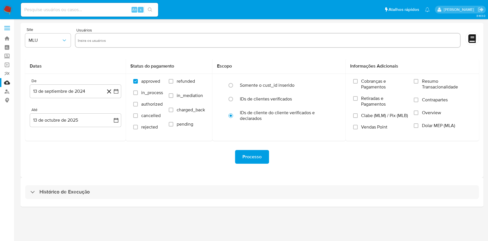
select select "10"
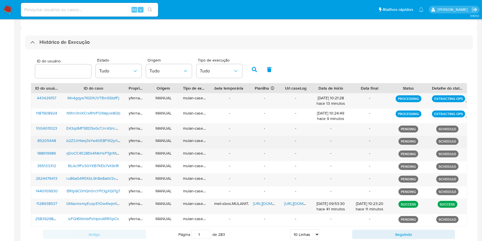
scroll to position [188, 0]
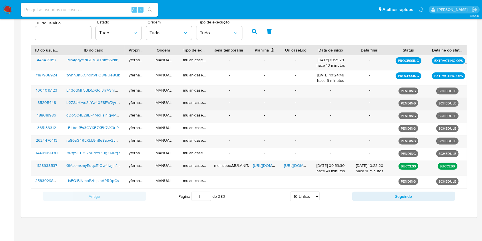
drag, startPoint x: 242, startPoint y: 86, endPoint x: 251, endPoint y: 107, distance: 23.1
click at [251, 106] on div "443429157 Mn4gqye7IGDfUVTBmSSIdfFj yfernandes MANUAL mulan-caselog - - - 13/10/…" at bounding box center [249, 122] width 436 height 134
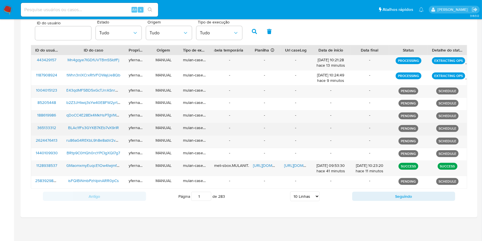
click at [224, 129] on div "-" at bounding box center [229, 129] width 39 height 12
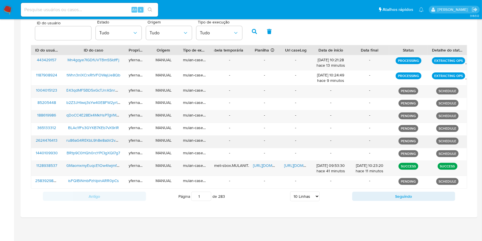
drag, startPoint x: 214, startPoint y: 107, endPoint x: 259, endPoint y: 136, distance: 53.9
click at [259, 136] on div "443429157 Mn4gqye7IGDfUVTBmSSIdfFj yfernandes MANUAL mulan-caselog - - - 13/10/…" at bounding box center [249, 122] width 436 height 134
click at [258, 136] on div "-" at bounding box center [264, 142] width 31 height 12
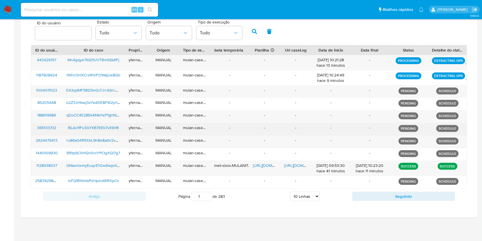
drag, startPoint x: 221, startPoint y: 108, endPoint x: 255, endPoint y: 132, distance: 41.8
click at [255, 132] on div "443429157 Mn4gqye7IGDfUVTBmSSIdfFj yfernandes MANUAL mulan-caselog - - - 13/10/…" at bounding box center [249, 122] width 436 height 134
click at [255, 132] on div "-" at bounding box center [264, 129] width 31 height 12
drag, startPoint x: 215, startPoint y: 91, endPoint x: 260, endPoint y: 127, distance: 57.2
click at [260, 127] on div "443429157 Mn4gqye7IGDfUVTBmSSIdfFj yfernandes MANUAL mulan-caselog - - - 13/10/…" at bounding box center [249, 122] width 436 height 134
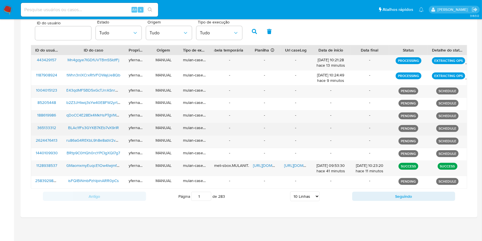
click at [255, 128] on div "-" at bounding box center [264, 129] width 31 height 12
drag, startPoint x: 220, startPoint y: 92, endPoint x: 249, endPoint y: 125, distance: 43.8
click at [249, 125] on div "443429157 Mn4gqye7IGDfUVTBmSSIdfFj yfernandes MANUAL mulan-caselog - - - 13/10/…" at bounding box center [249, 122] width 436 height 134
click at [249, 125] on div "-" at bounding box center [229, 129] width 39 height 12
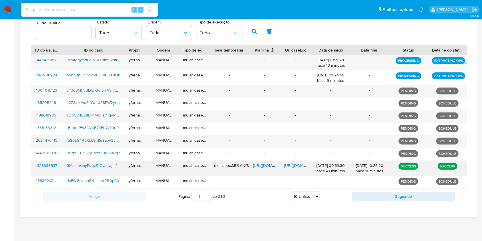
click at [262, 163] on span "[URL][DOMAIN_NAME]" at bounding box center [272, 165] width 39 height 6
click at [293, 165] on span "https://docs.google.com/document/d/1K2CVwEr87tpOyHbKOCGFSzEJZkJaqr1wZk_vlcsHXJQ…" at bounding box center [303, 165] width 39 height 6
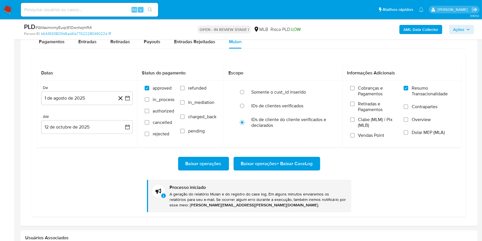
scroll to position [310, 0]
click at [64, 25] on span "# GMaomxmyEuqcE1Ow4lwjmfMI" at bounding box center [63, 28] width 56 height 6
click at [64, 24] on div "PLD # GMaomxmyEuqcE1Ow4lwjmfMI" at bounding box center [98, 27] width 148 height 9
click at [63, 29] on span "# GMaomxmyEuqcE1Ow4lwjmfMI" at bounding box center [63, 28] width 56 height 6
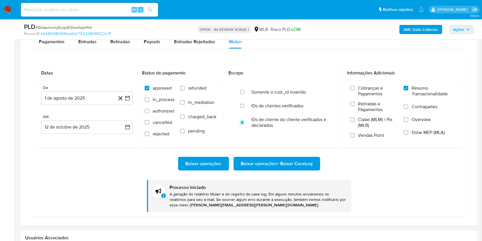
click at [58, 24] on div "PLD # GMaomxmyEuqcE1Ow4lwjmfMI" at bounding box center [98, 27] width 148 height 9
copy span "GMaomxmyEuqcE1Ow4lwjmfMI"
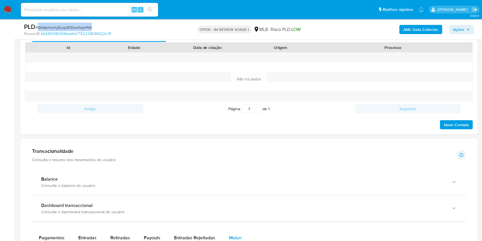
scroll to position [381, 0]
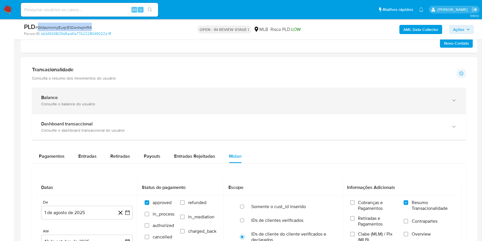
click at [54, 88] on div "Balance Consulte o balance do usuário" at bounding box center [249, 101] width 434 height 26
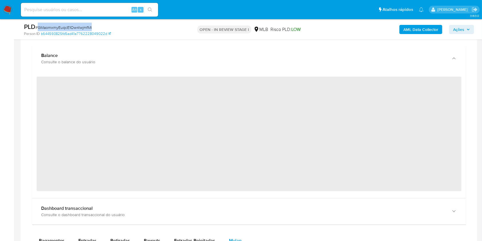
scroll to position [458, 0]
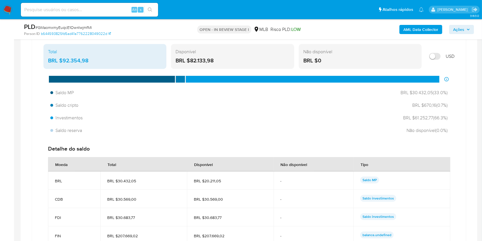
click at [76, 59] on div "BRL $92.354,98" at bounding box center [105, 60] width 114 height 7
click at [1, 97] on aside "Bandeja Painel Screening Pesquisa em Listas Watchlist Ferramentas Operações em …" at bounding box center [7, 175] width 14 height 1267
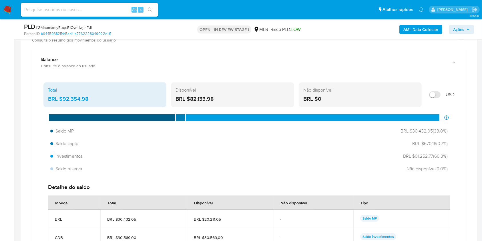
scroll to position [310, 0]
click at [75, 98] on div "BRL $92.354,98" at bounding box center [105, 98] width 114 height 7
click at [0, 135] on aside "Bandeja Painel Screening Pesquisa em Listas Watchlist Ferramentas Operações em …" at bounding box center [7, 214] width 14 height 1267
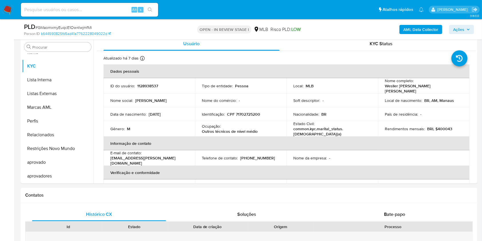
scroll to position [76, 0]
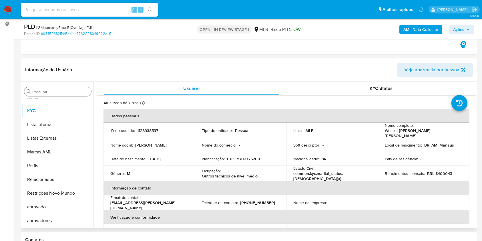
click at [38, 92] on input "Procurar" at bounding box center [60, 91] width 57 height 5
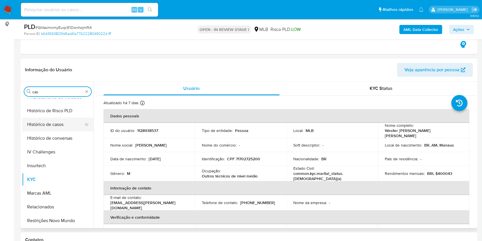
scroll to position [0, 0]
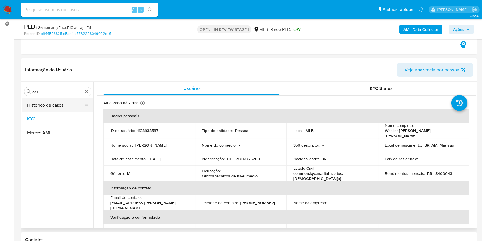
click at [35, 99] on button "Histórico de casos" at bounding box center [55, 105] width 67 height 14
click at [24, 105] on button "Histórico de casos" at bounding box center [55, 105] width 67 height 14
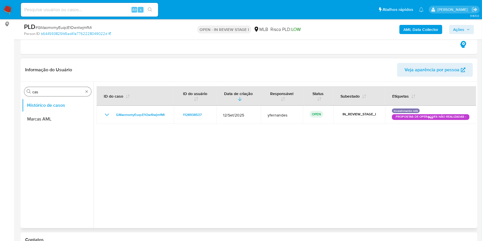
click at [49, 91] on input "cas" at bounding box center [57, 91] width 51 height 5
click at [49, 90] on input "cas" at bounding box center [57, 91] width 51 height 5
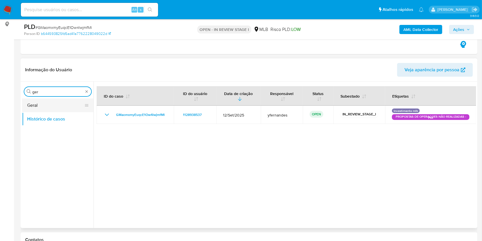
type input "ger"
click at [37, 102] on button "Geral" at bounding box center [55, 105] width 67 height 14
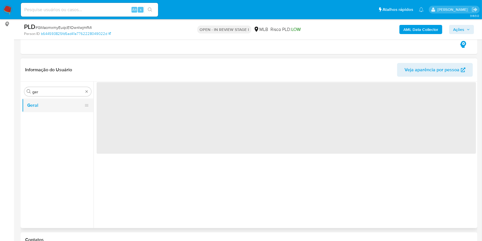
click at [37, 102] on button "Geral" at bounding box center [55, 105] width 67 height 14
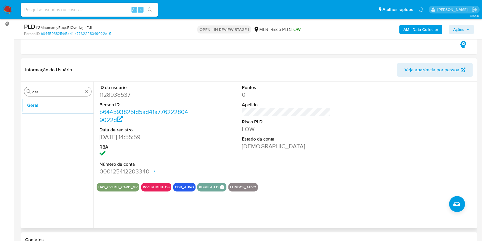
click at [56, 90] on input "ger" at bounding box center [57, 91] width 51 height 5
drag, startPoint x: 56, startPoint y: 90, endPoint x: 142, endPoint y: 12, distance: 115.8
click at [56, 90] on input "ger" at bounding box center [57, 91] width 51 height 5
click at [65, 89] on input "ger" at bounding box center [57, 91] width 51 height 5
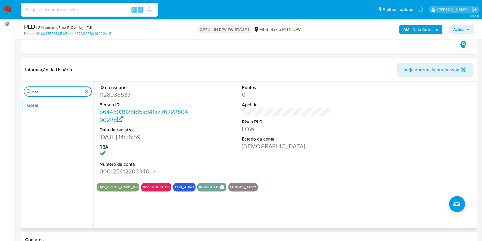
click at [65, 89] on input "ger" at bounding box center [57, 91] width 51 height 5
click at [49, 113] on button "KYC" at bounding box center [55, 119] width 67 height 14
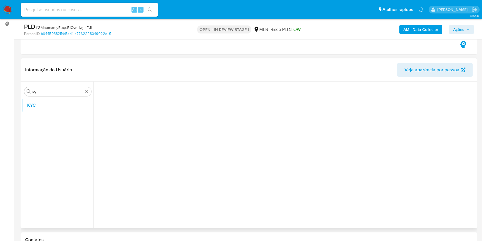
click at [35, 120] on ul "KYC" at bounding box center [57, 162] width 71 height 129
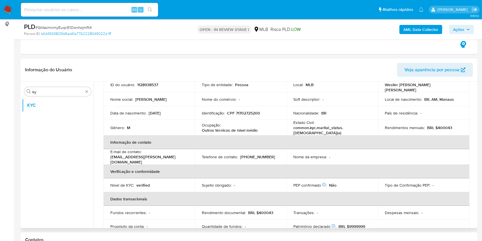
scroll to position [44, 0]
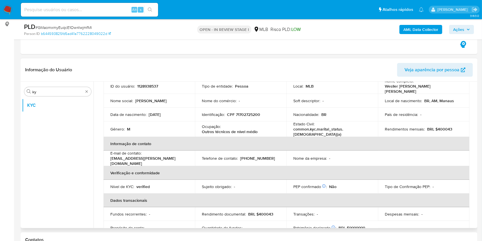
click at [217, 129] on p "Outros técnicos de nível médio" at bounding box center [230, 131] width 56 height 5
copy div "Ocupação : Outros técnicos de nível médio"
click at [214, 116] on td "Identificação : CPF 71702725200" at bounding box center [241, 115] width 92 height 14
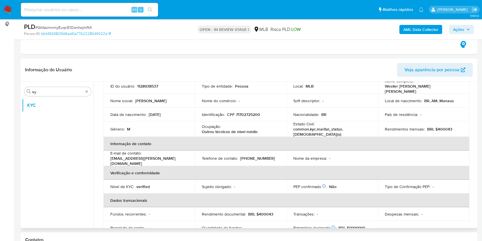
click at [442, 128] on p "BRL $400043" at bounding box center [439, 128] width 25 height 5
copy p "400043"
click at [220, 124] on div "Ocupação : Outros técnicos de nível médio" at bounding box center [241, 129] width 78 height 10
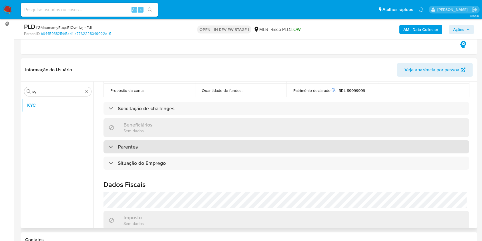
scroll to position [243, 0]
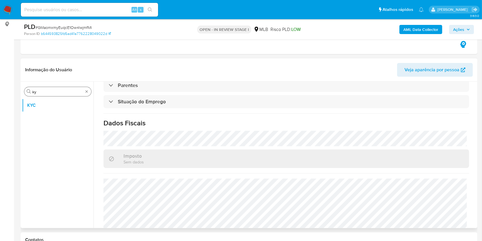
click at [54, 87] on div "Procurar ky" at bounding box center [57, 91] width 67 height 9
click at [39, 91] on input "ky" at bounding box center [57, 91] width 51 height 5
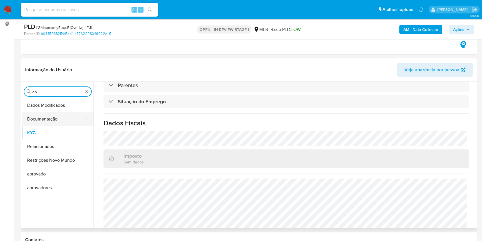
type input "do"
click at [41, 122] on button "Documentação" at bounding box center [55, 119] width 67 height 14
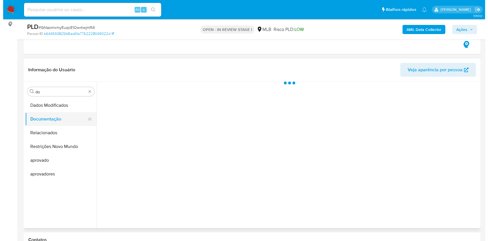
scroll to position [0, 0]
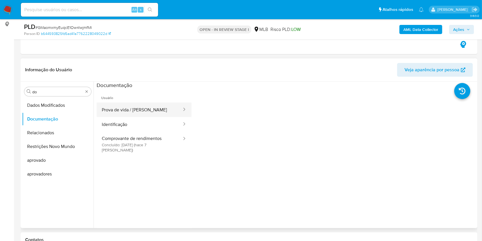
click at [131, 111] on button "Prova de vida / [PERSON_NAME]" at bounding box center [140, 109] width 86 height 15
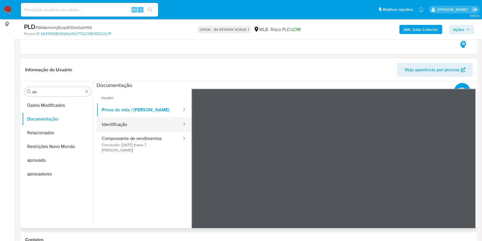
click at [152, 119] on button "Identificação" at bounding box center [140, 124] width 86 height 15
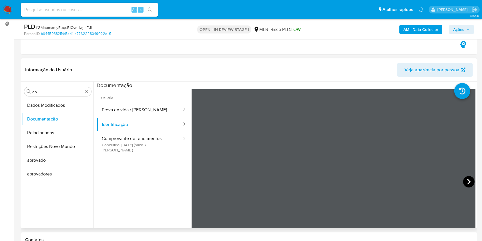
click at [466, 182] on icon at bounding box center [468, 181] width 11 height 11
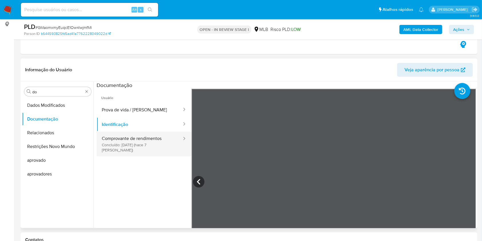
drag, startPoint x: 154, startPoint y: 144, endPoint x: 160, endPoint y: 144, distance: 6.0
click at [154, 144] on button "Comprovante de rendimentos Concluído: [DATE] (hace 7 [PERSON_NAME])" at bounding box center [140, 144] width 86 height 25
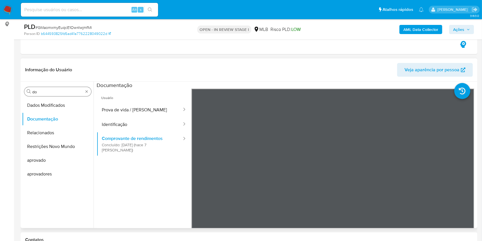
click at [41, 95] on div "Procurar do" at bounding box center [57, 91] width 67 height 9
click at [41, 94] on div "Procurar do" at bounding box center [57, 91] width 67 height 9
click at [38, 90] on input "do" at bounding box center [57, 91] width 51 height 5
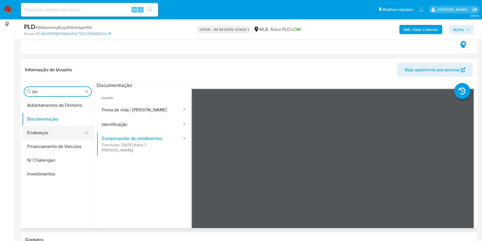
type input "EN"
click at [50, 136] on button "Endereços" at bounding box center [55, 133] width 67 height 14
click at [40, 132] on button "Endereços" at bounding box center [55, 133] width 67 height 14
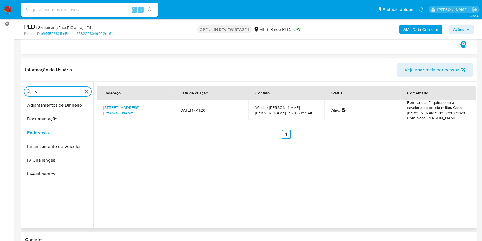
click at [53, 90] on input "EN" at bounding box center [57, 91] width 51 height 5
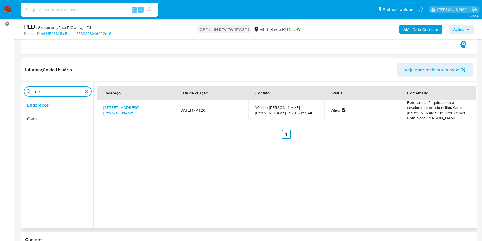
click at [50, 92] on input "GER" at bounding box center [57, 91] width 51 height 5
type input "GE"
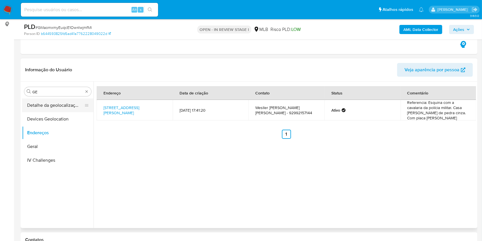
click at [42, 106] on button "Detalhe da geolocalização" at bounding box center [55, 105] width 67 height 14
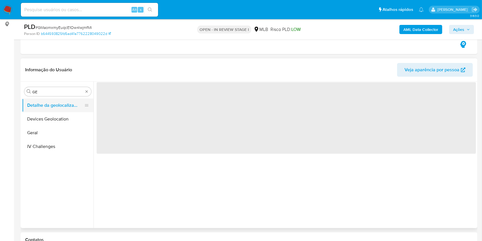
click at [39, 106] on button "Detalhe da geolocalização" at bounding box center [55, 105] width 67 height 14
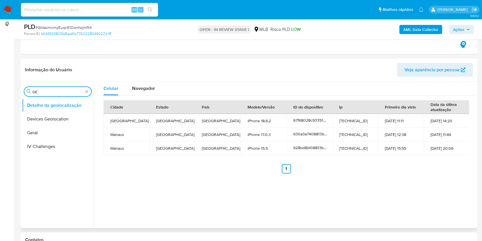
click at [56, 93] on input "GE" at bounding box center [57, 91] width 51 height 5
type input "RES"
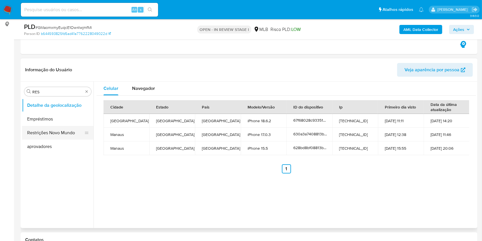
click at [45, 129] on button "Restrições Novo Mundo" at bounding box center [55, 133] width 67 height 14
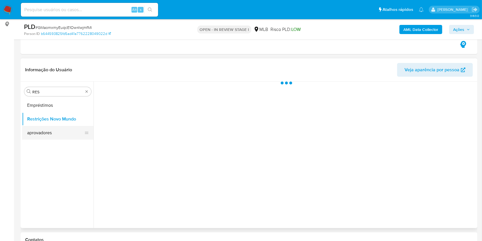
click at [36, 132] on button "aprovadores" at bounding box center [55, 133] width 67 height 14
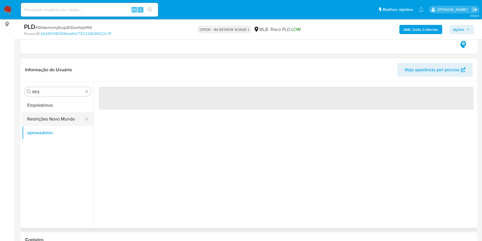
click at [41, 123] on button "Restrições Novo Mundo" at bounding box center [55, 119] width 67 height 14
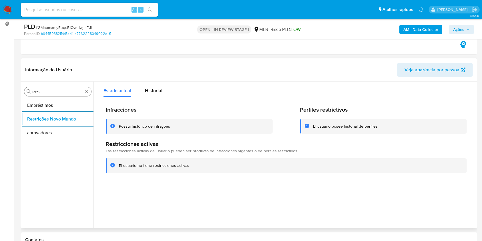
click at [46, 90] on input "RES" at bounding box center [57, 91] width 51 height 5
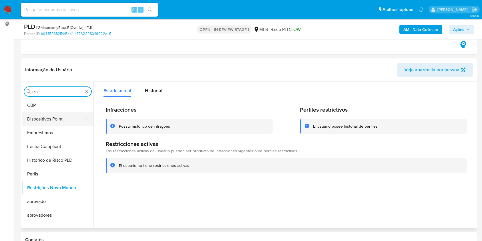
type input "PO"
click at [37, 112] on button "Dispositivos Point" at bounding box center [55, 119] width 67 height 14
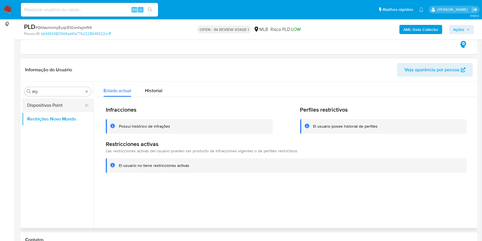
click at [37, 100] on button "Dispositivos Point" at bounding box center [55, 105] width 67 height 14
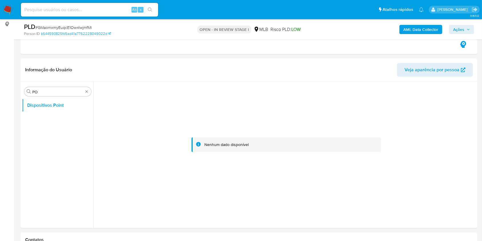
click at [415, 24] on div "AML Data Collector Ações" at bounding box center [400, 29] width 148 height 13
click at [419, 25] on b "AML Data Collector" at bounding box center [421, 29] width 35 height 9
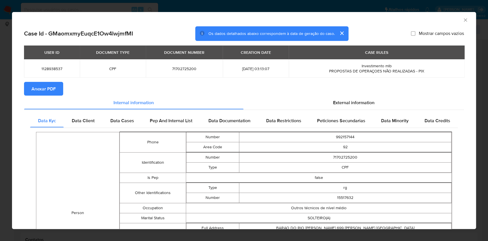
click at [49, 89] on span "Anexar PDF" at bounding box center [43, 88] width 24 height 13
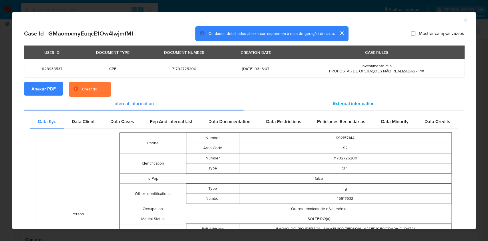
click at [365, 97] on div "External information" at bounding box center [354, 104] width 221 height 14
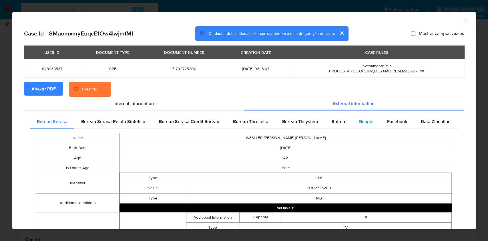
click at [352, 118] on div "Google" at bounding box center [366, 122] width 28 height 14
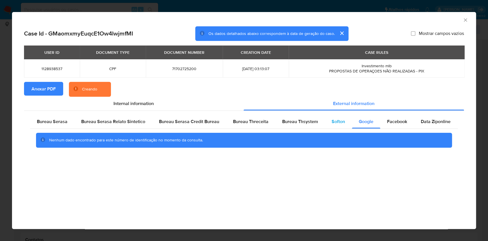
click at [325, 123] on div "Softon" at bounding box center [338, 122] width 27 height 14
drag, startPoint x: 269, startPoint y: 129, endPoint x: 298, endPoint y: 124, distance: 29.3
click at [269, 129] on div "Nenhum dado encontrado para este número de identificação no momento da consulta." at bounding box center [244, 140] width 428 height 23
click at [298, 123] on span "Bureau Thsystem" at bounding box center [300, 121] width 36 height 7
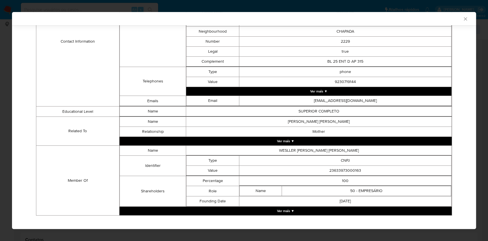
scroll to position [280, 0]
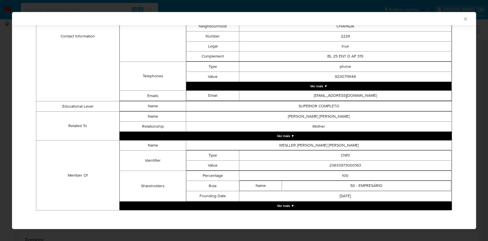
click at [277, 205] on button "Ver mais ▼" at bounding box center [286, 205] width 332 height 9
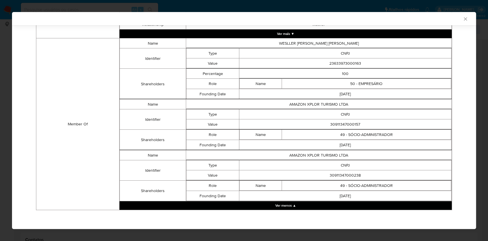
scroll to position [380, 0]
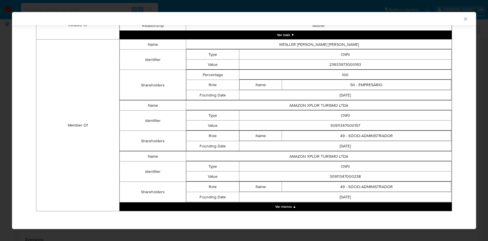
click at [333, 63] on td "23633973000163" at bounding box center [345, 64] width 212 height 10
copy td "23633973000163"
click at [339, 121] on td "30911347000157" at bounding box center [345, 125] width 212 height 10
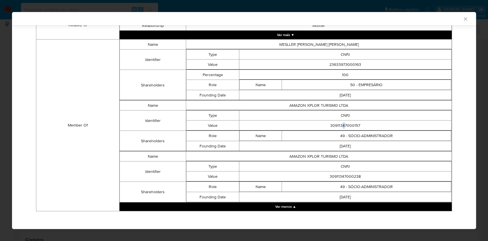
click at [339, 125] on td "30911347000157" at bounding box center [345, 125] width 212 height 10
click at [351, 176] on td "30911347000238" at bounding box center [345, 176] width 212 height 10
copy td "30911347000238"
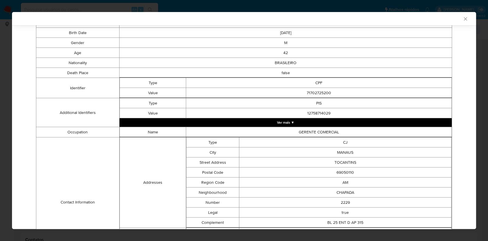
scroll to position [0, 0]
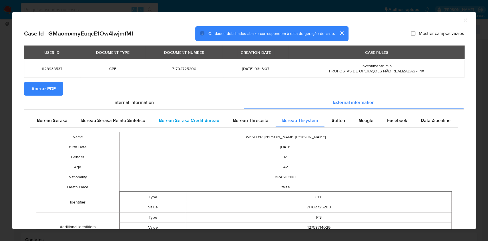
drag, startPoint x: 41, startPoint y: 118, endPoint x: 194, endPoint y: 120, distance: 152.5
click at [41, 118] on span "Bureau Serasa" at bounding box center [52, 120] width 31 height 7
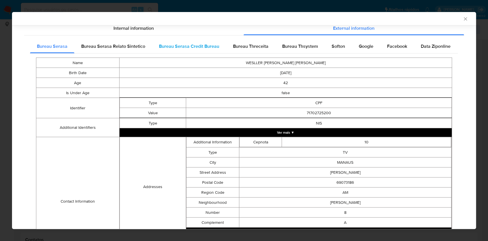
scroll to position [159, 0]
